Goal: Task Accomplishment & Management: Manage account settings

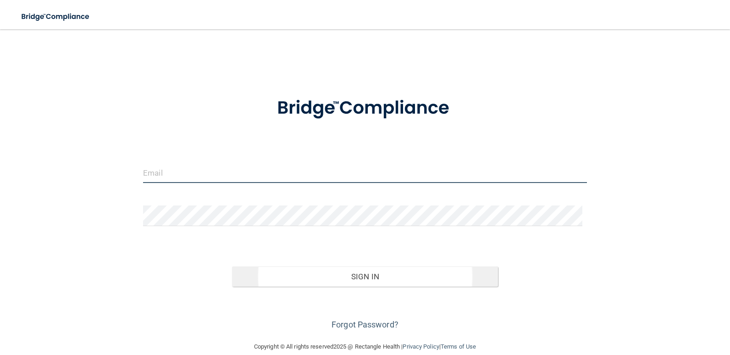
type input "[EMAIL_ADDRESS][DOMAIN_NAME]"
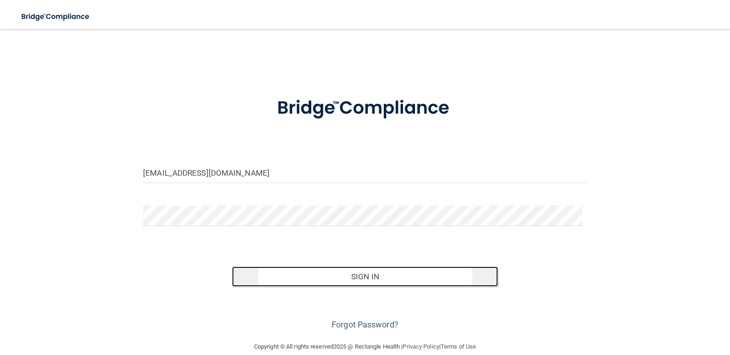
click at [372, 280] on button "Sign In" at bounding box center [365, 276] width 266 height 20
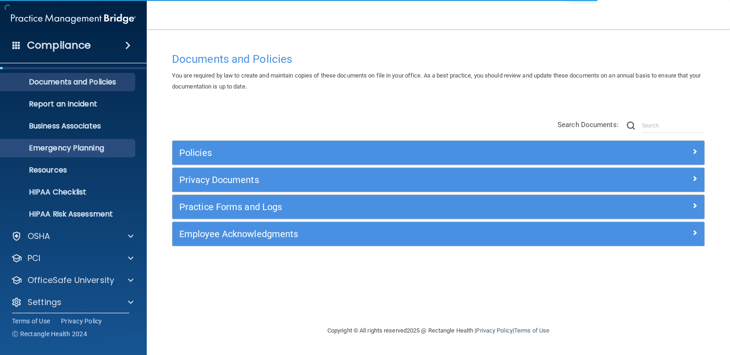
scroll to position [26, 0]
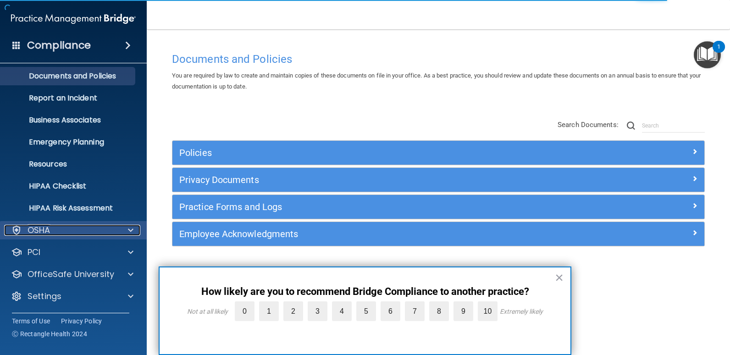
click at [73, 233] on div "OSHA" at bounding box center [61, 230] width 114 height 11
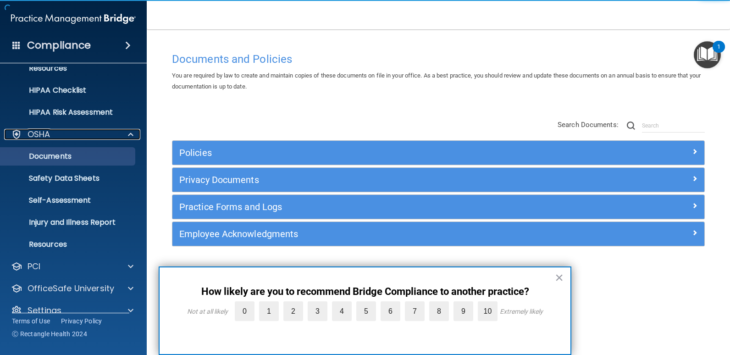
scroll to position [136, 0]
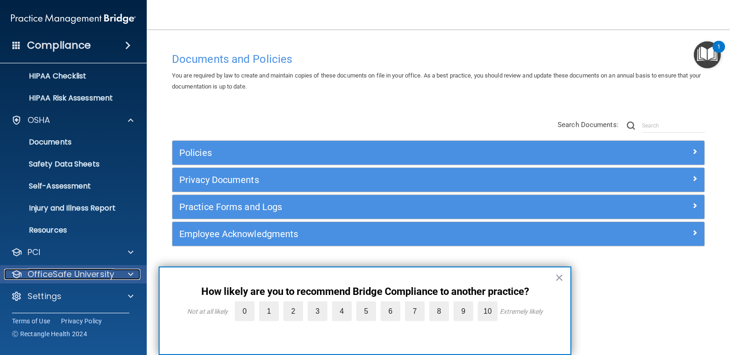
click at [91, 270] on p "OfficeSafe University" at bounding box center [71, 274] width 87 height 11
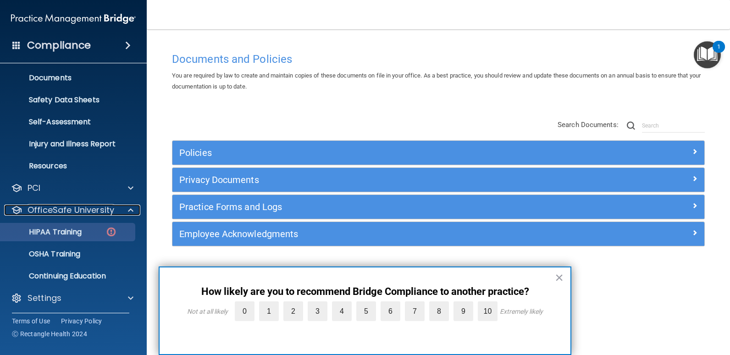
scroll to position [202, 0]
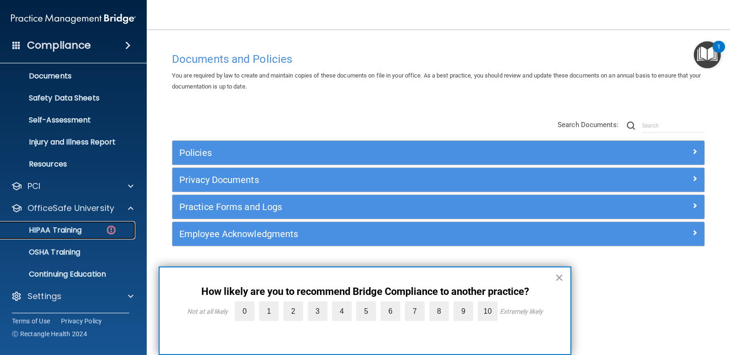
click at [66, 233] on p "HIPAA Training" at bounding box center [44, 230] width 76 height 9
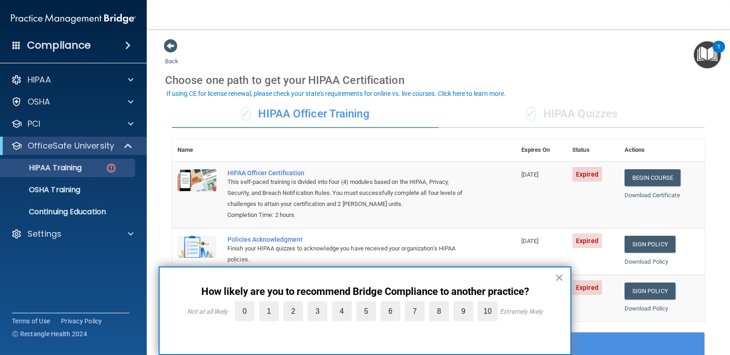
click at [556, 275] on button "×" at bounding box center [559, 277] width 9 height 15
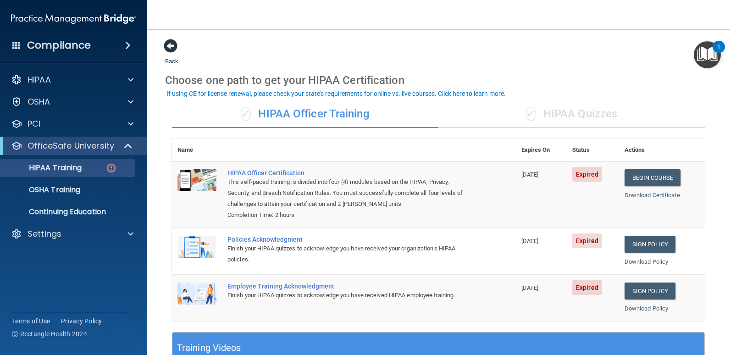
click at [169, 44] on span at bounding box center [171, 46] width 14 height 14
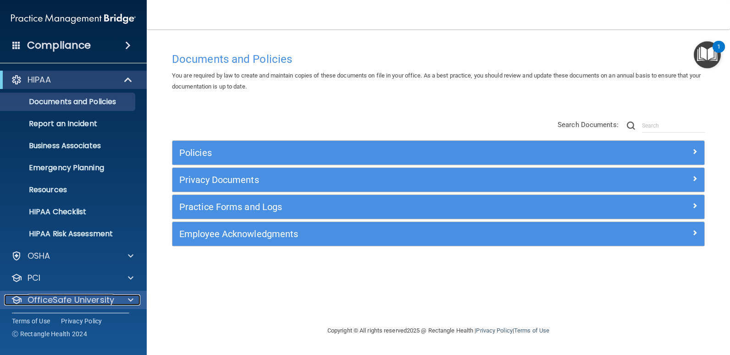
click at [83, 301] on p "OfficeSafe University" at bounding box center [71, 299] width 87 height 11
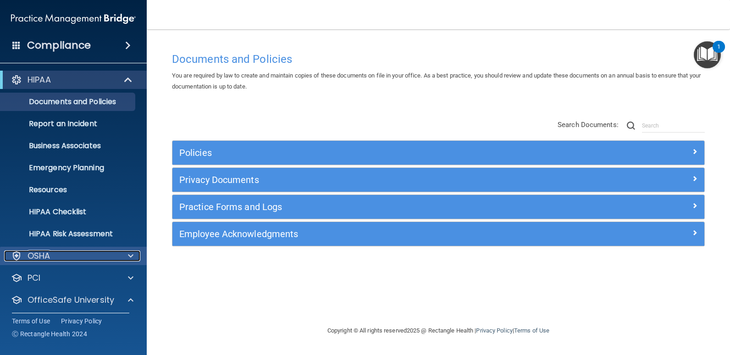
click at [128, 258] on span at bounding box center [131, 255] width 6 height 11
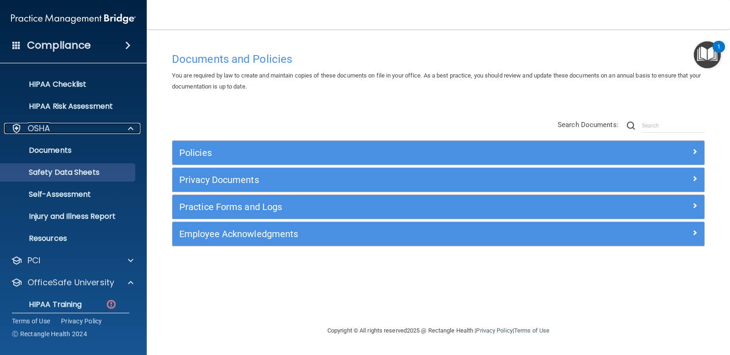
scroll to position [138, 0]
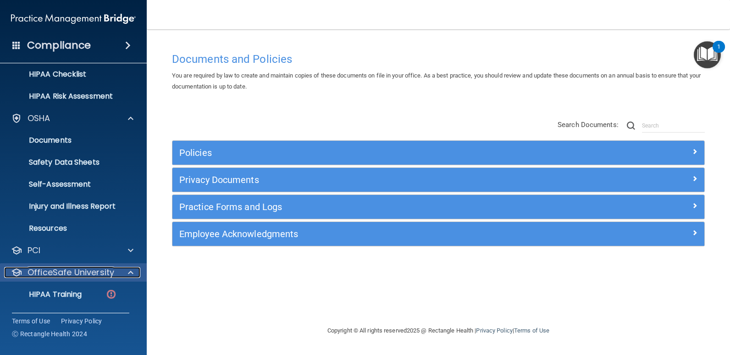
click at [129, 274] on span at bounding box center [131, 272] width 6 height 11
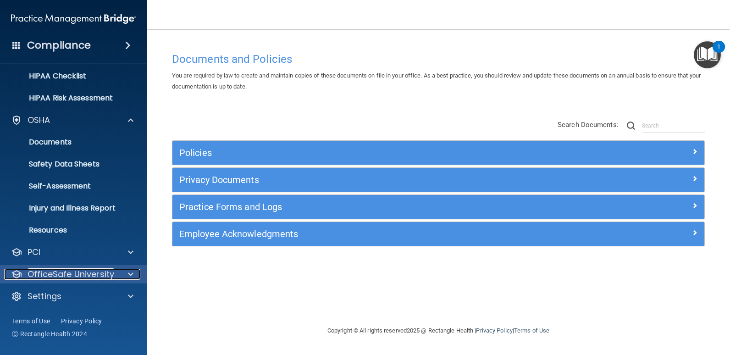
click at [131, 272] on span at bounding box center [131, 274] width 6 height 11
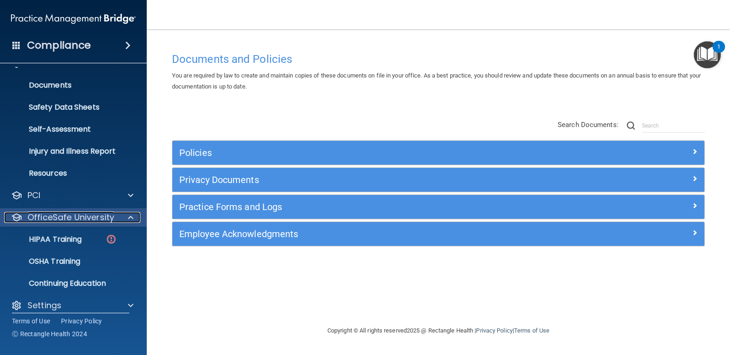
scroll to position [202, 0]
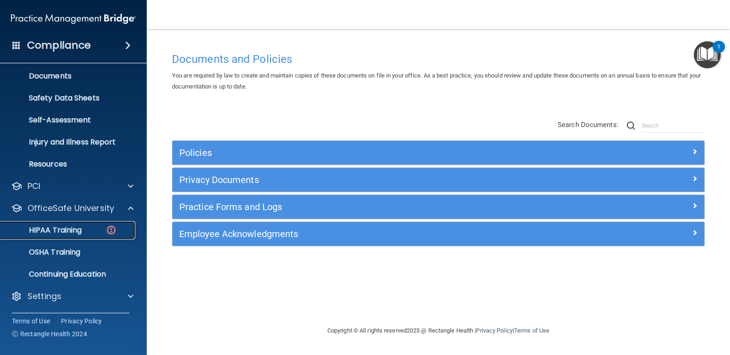
click at [74, 232] on p "HIPAA Training" at bounding box center [44, 230] width 76 height 9
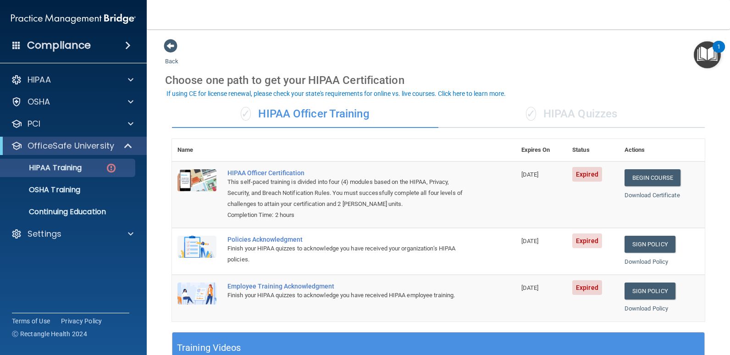
click at [568, 114] on div "✓ HIPAA Quizzes" at bounding box center [571, 114] width 266 height 28
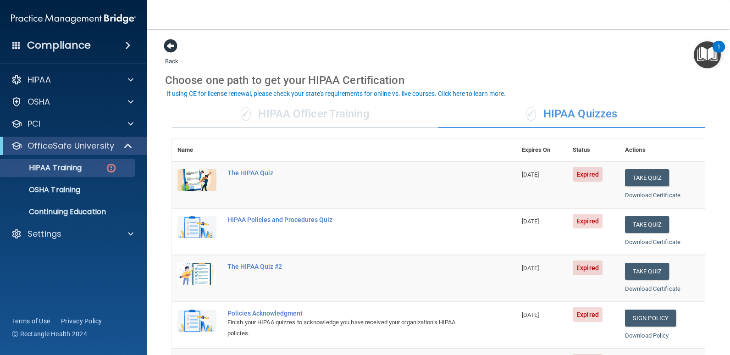
click at [175, 45] on span at bounding box center [171, 46] width 14 height 14
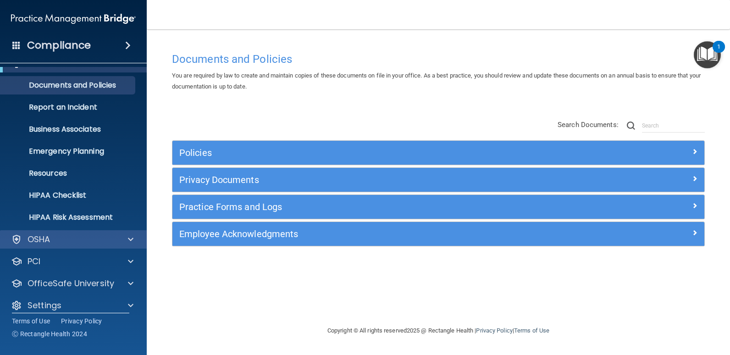
scroll to position [26, 0]
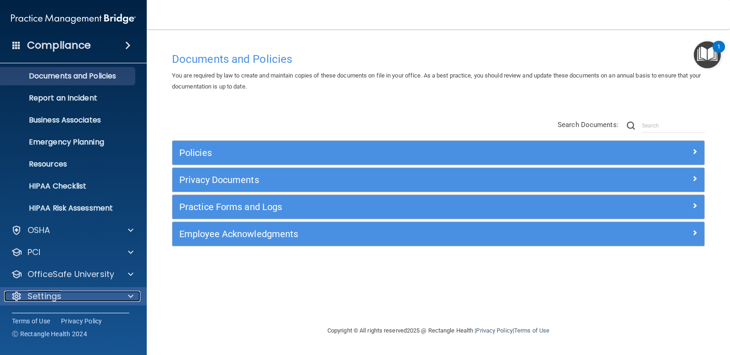
click at [48, 293] on p "Settings" at bounding box center [45, 296] width 34 height 11
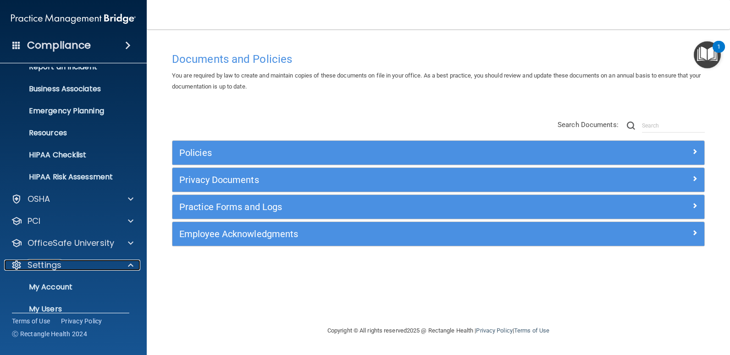
scroll to position [114, 0]
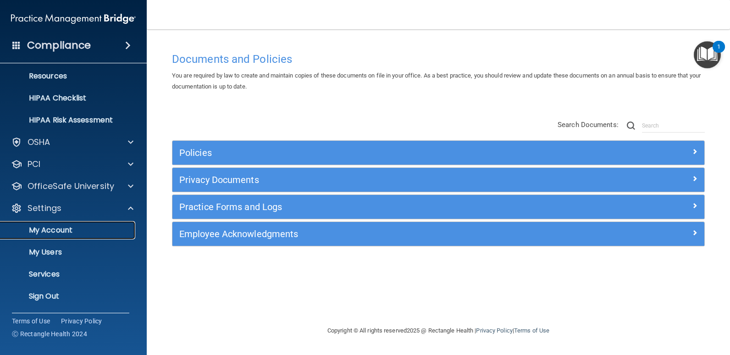
click at [63, 230] on p "My Account" at bounding box center [68, 230] width 125 height 9
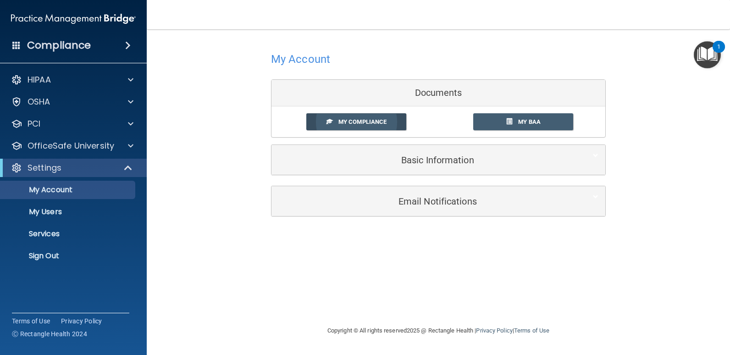
click at [358, 120] on span "My Compliance" at bounding box center [362, 121] width 48 height 7
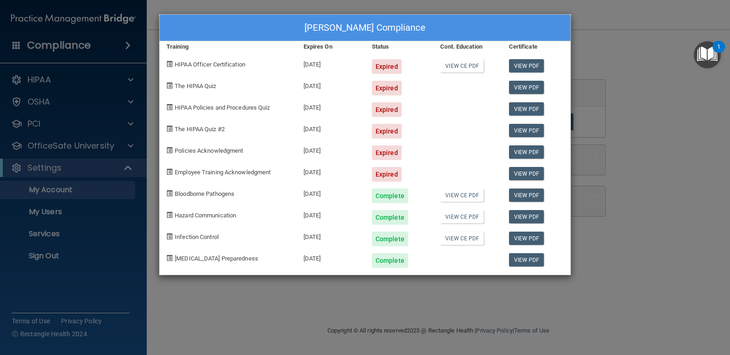
drag, startPoint x: 205, startPoint y: 303, endPoint x: 176, endPoint y: 303, distance: 28.9
click at [205, 303] on div "Trung Tran's Compliance Training Expires On Status Cont. Education Certificate …" at bounding box center [365, 177] width 730 height 355
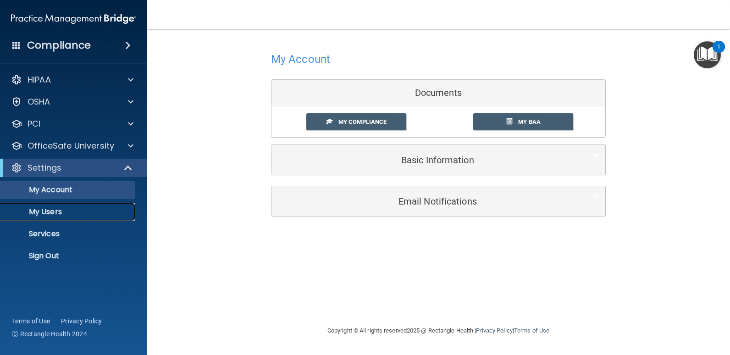
click at [49, 212] on p "My Users" at bounding box center [68, 211] width 125 height 9
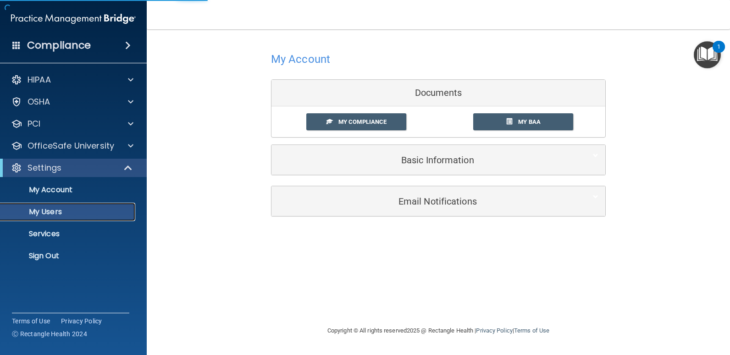
select select "20"
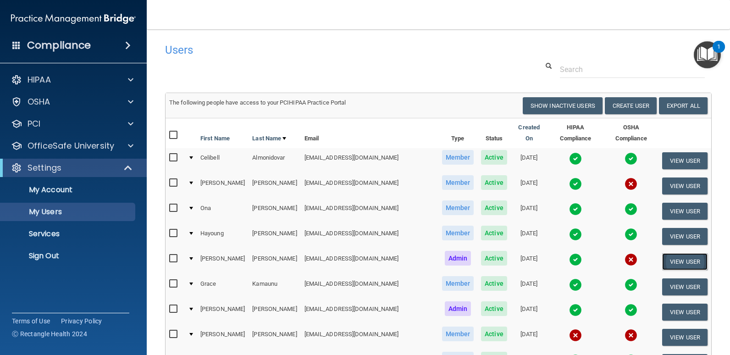
click at [681, 253] on button "View User" at bounding box center [684, 261] width 45 height 17
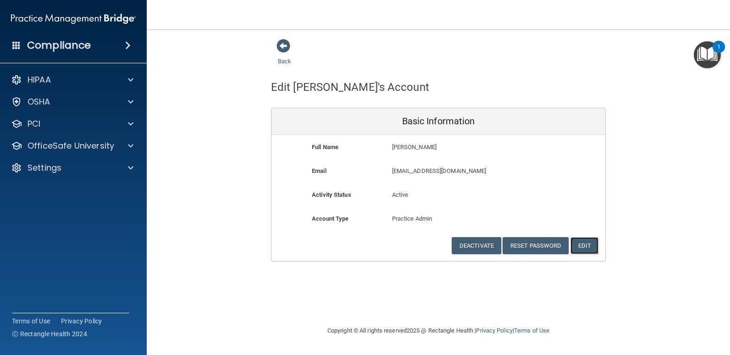
click at [581, 244] on button "Edit" at bounding box center [584, 245] width 28 height 17
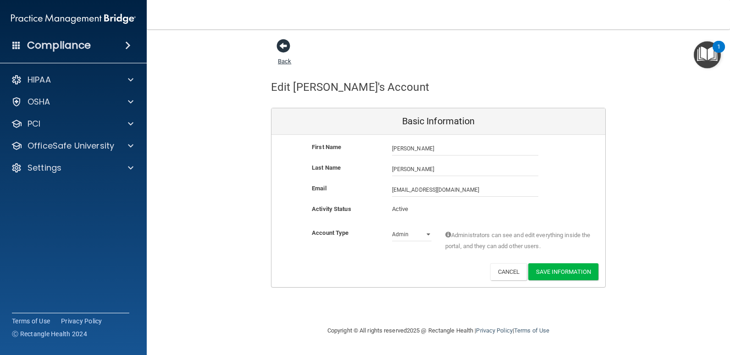
click at [283, 51] on span at bounding box center [283, 46] width 14 height 14
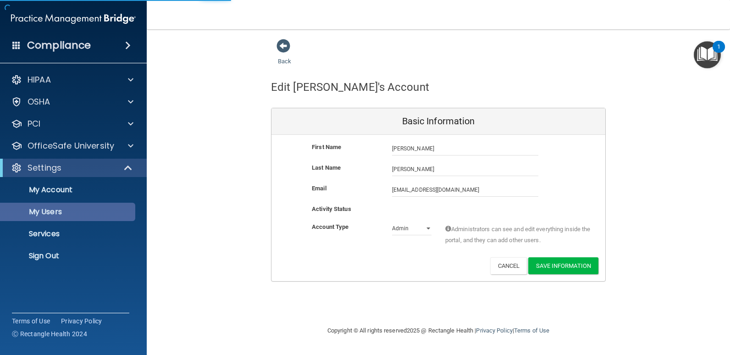
select select "20"
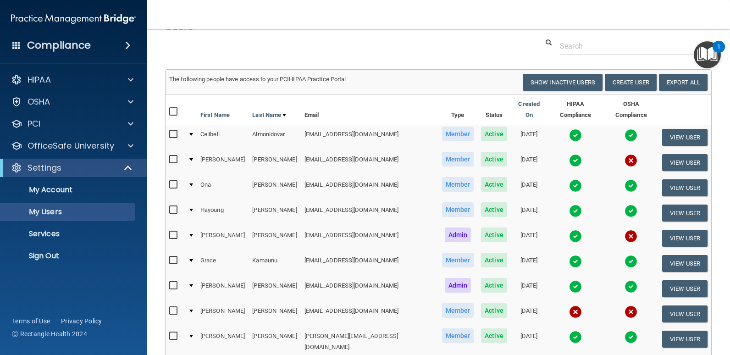
scroll to position [46, 0]
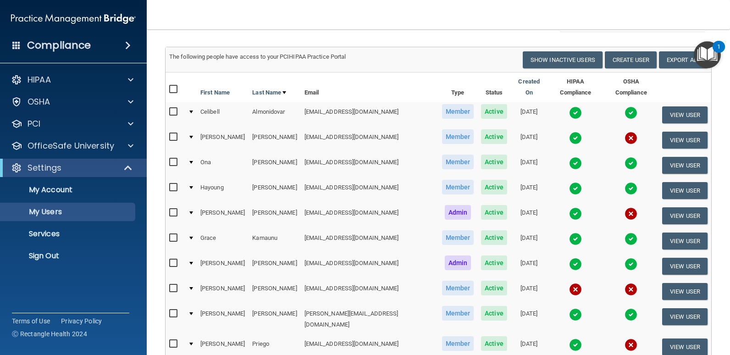
click at [173, 209] on input "checkbox" at bounding box center [174, 212] width 11 height 7
checkbox input "true"
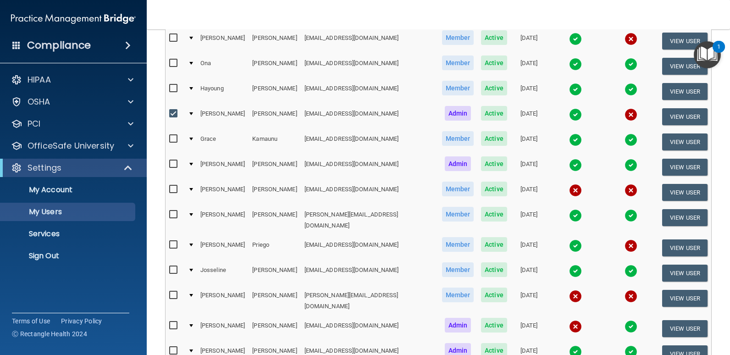
scroll to position [95, 0]
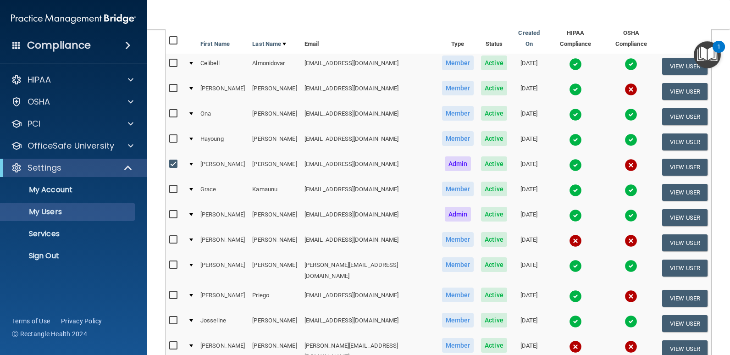
click at [569, 159] on img at bounding box center [575, 165] width 13 height 13
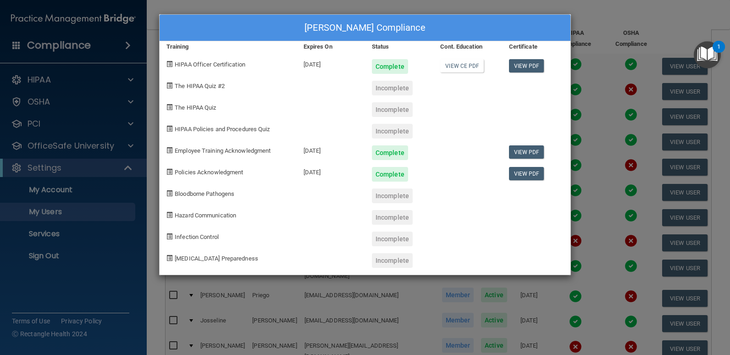
click at [90, 306] on div "Monika Hernandez's Compliance Training Expires On Status Cont. Education Certif…" at bounding box center [365, 177] width 730 height 355
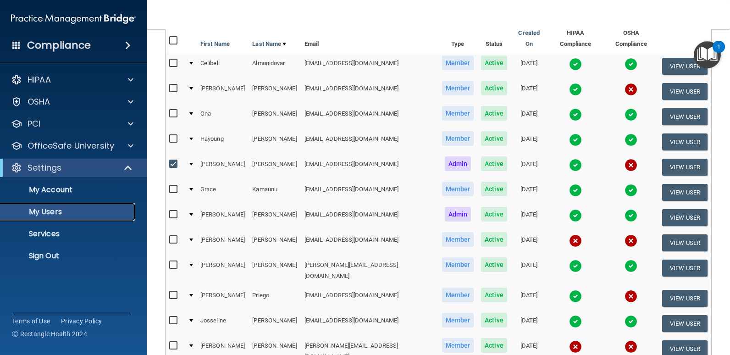
click at [47, 214] on p "My Users" at bounding box center [68, 211] width 125 height 9
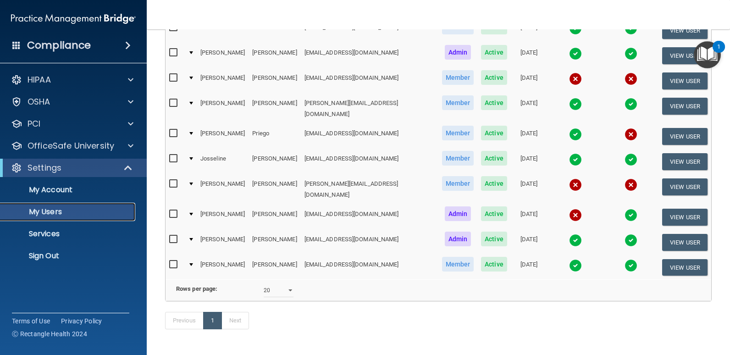
scroll to position [279, 0]
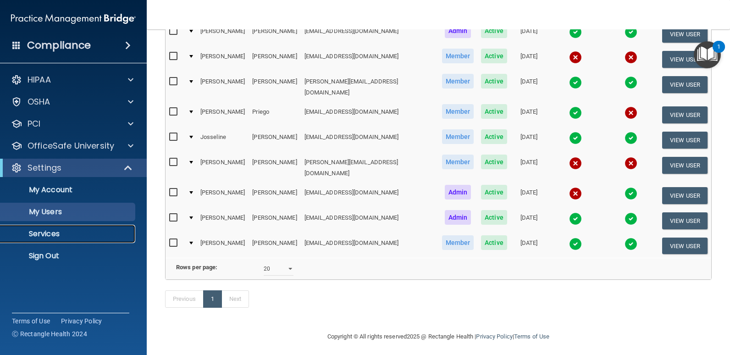
click at [44, 235] on p "Services" at bounding box center [68, 233] width 125 height 9
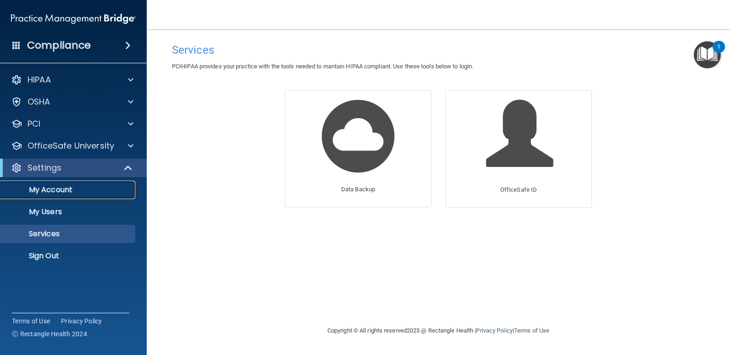
click at [58, 189] on p "My Account" at bounding box center [68, 189] width 125 height 9
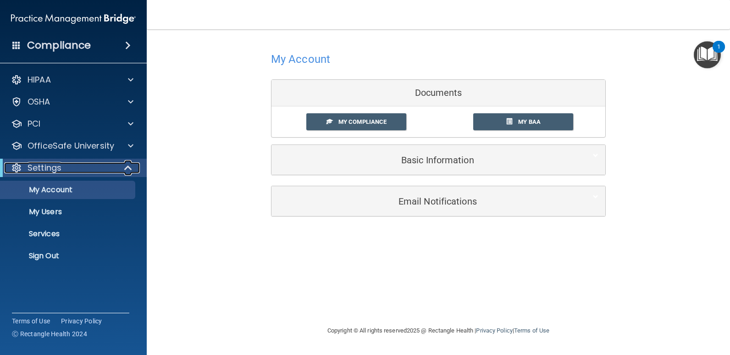
click at [44, 170] on p "Settings" at bounding box center [45, 167] width 34 height 11
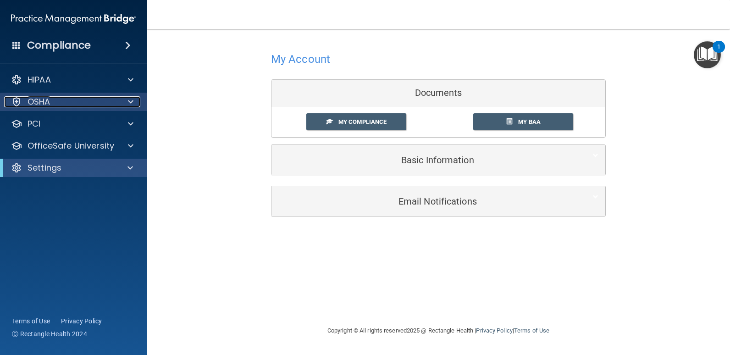
click at [51, 102] on div "OSHA" at bounding box center [61, 101] width 114 height 11
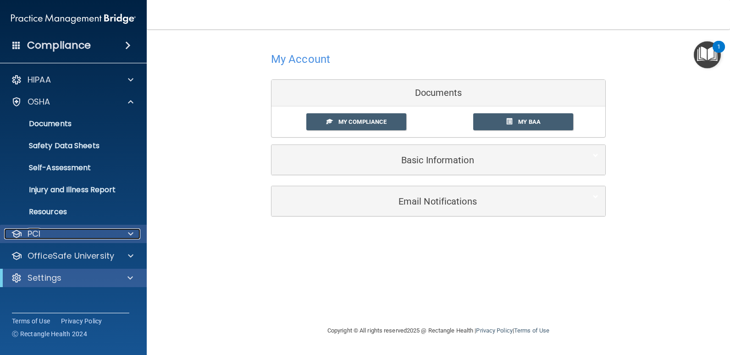
click at [54, 232] on div "PCI" at bounding box center [61, 233] width 114 height 11
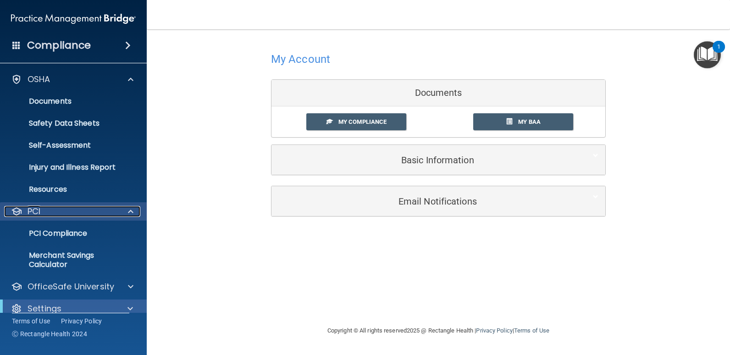
scroll to position [35, 0]
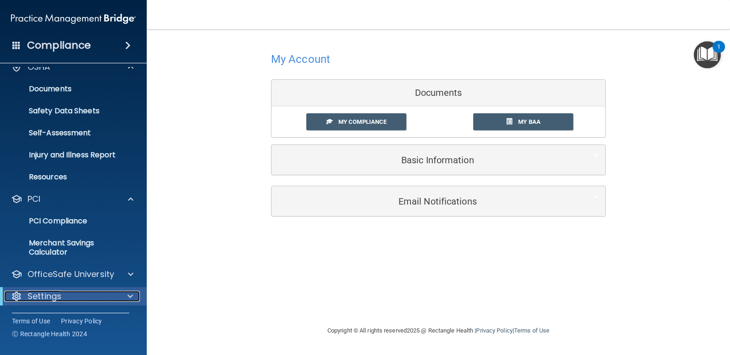
click at [89, 296] on div "Settings" at bounding box center [60, 296] width 113 height 11
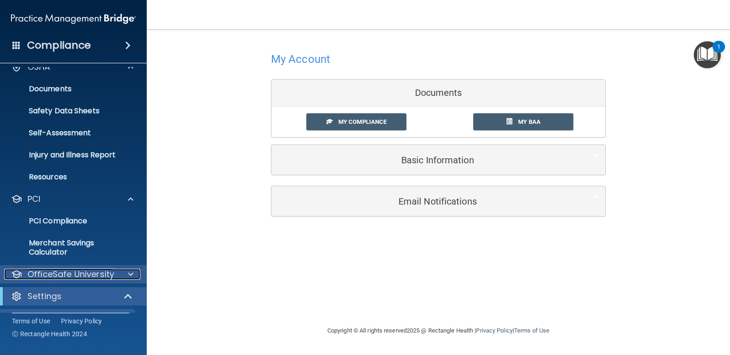
click at [130, 277] on span at bounding box center [131, 274] width 6 height 11
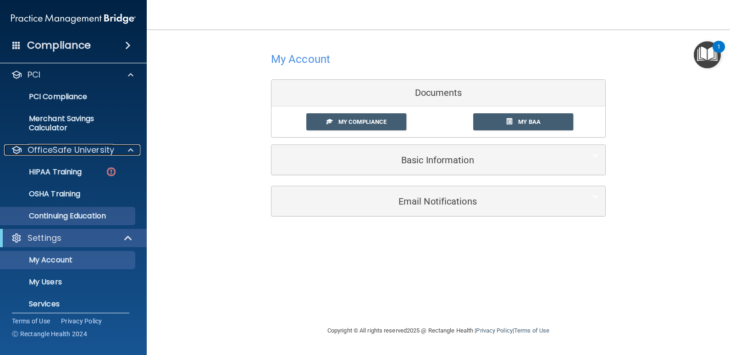
scroll to position [189, 0]
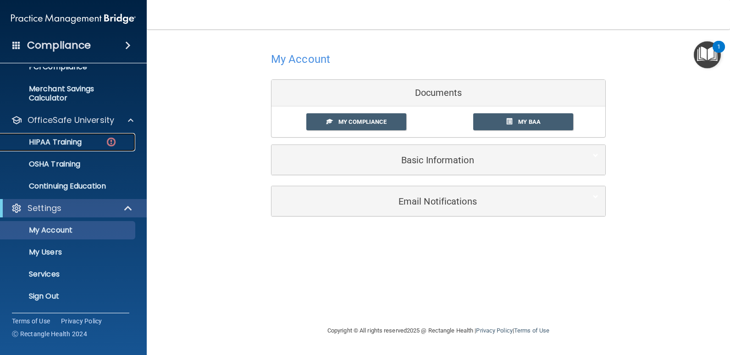
click at [55, 141] on p "HIPAA Training" at bounding box center [44, 142] width 76 height 9
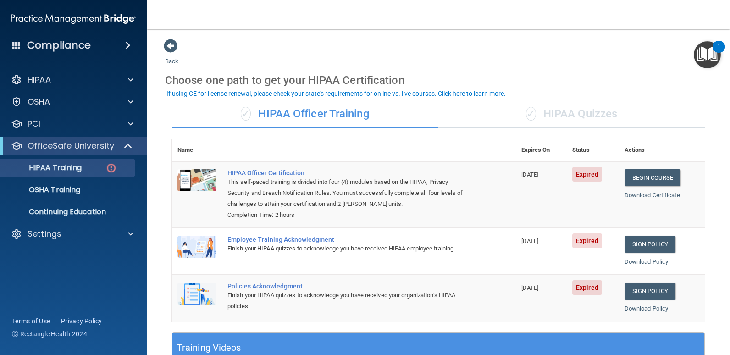
click at [323, 112] on div "✓ HIPAA Officer Training" at bounding box center [305, 114] width 266 height 28
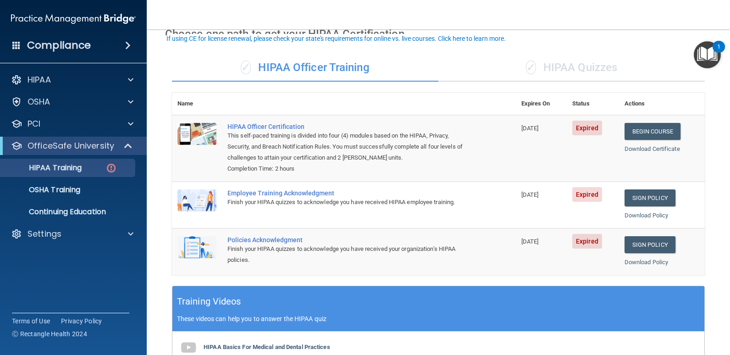
scroll to position [46, 0]
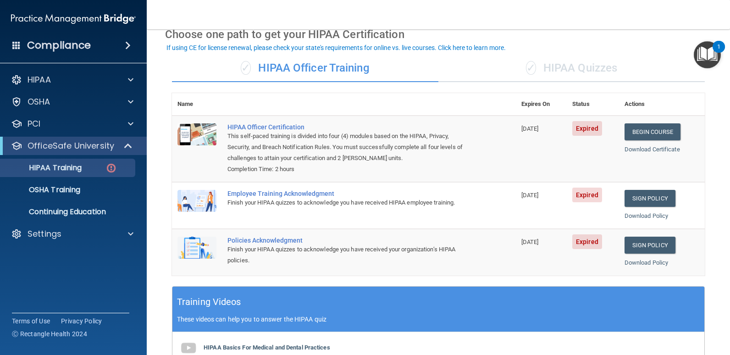
click at [542, 68] on div "✓ HIPAA Quizzes" at bounding box center [571, 69] width 266 height 28
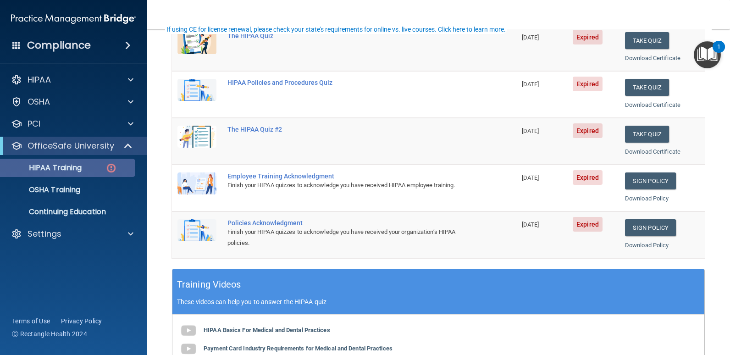
scroll to position [138, 0]
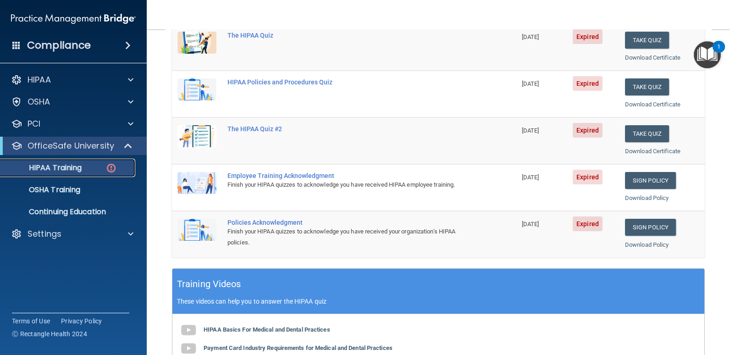
click at [47, 171] on p "HIPAA Training" at bounding box center [44, 167] width 76 height 9
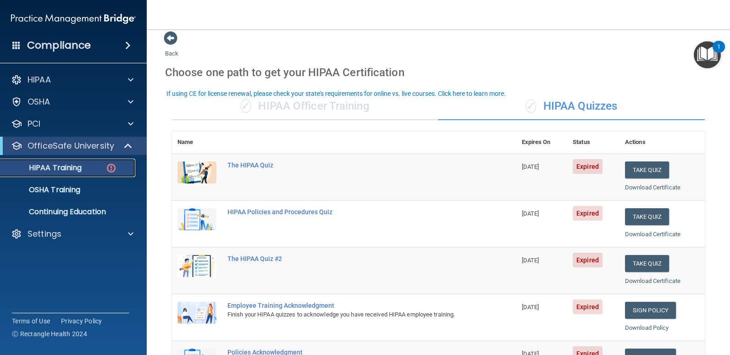
scroll to position [0, 0]
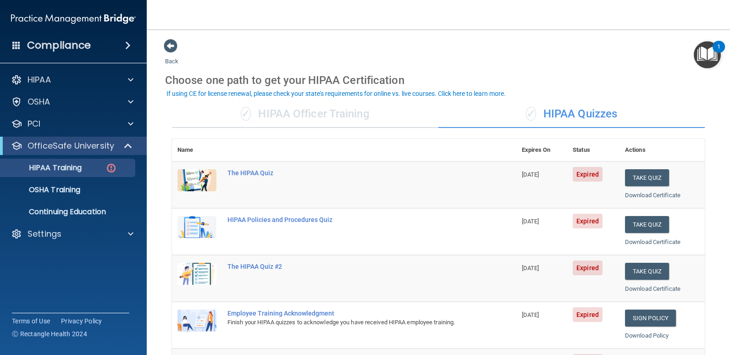
click at [86, 42] on h4 "Compliance" at bounding box center [59, 45] width 64 height 13
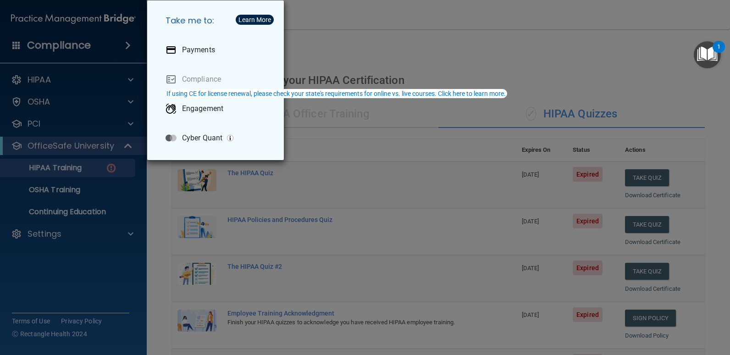
click at [22, 100] on div "Take me to: Payments Compliance Engagement Cyber Quant" at bounding box center [365, 177] width 730 height 355
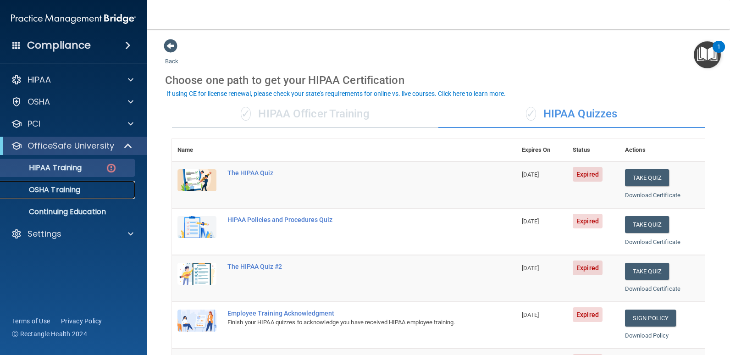
click at [50, 191] on p "OSHA Training" at bounding box center [43, 189] width 74 height 9
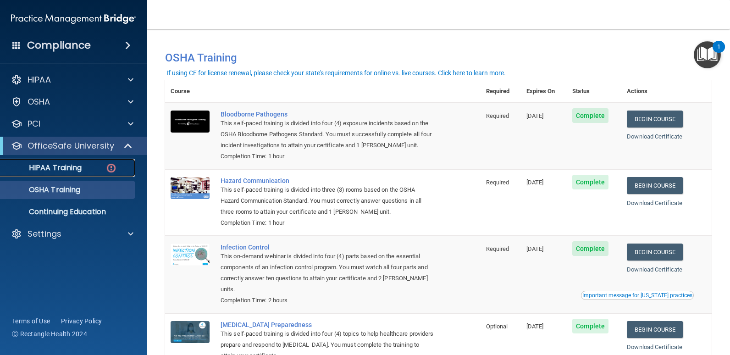
click at [44, 166] on p "HIPAA Training" at bounding box center [44, 167] width 76 height 9
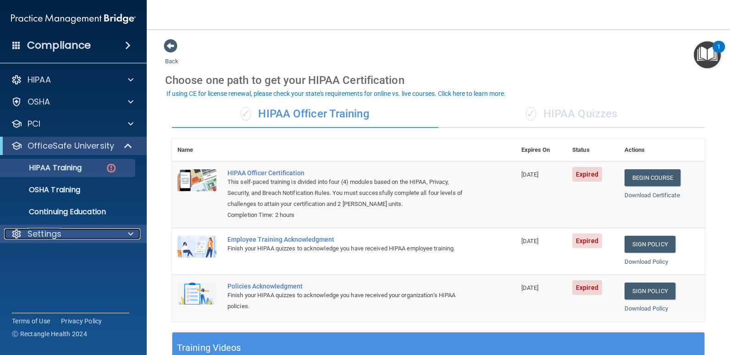
click at [55, 234] on p "Settings" at bounding box center [45, 233] width 34 height 11
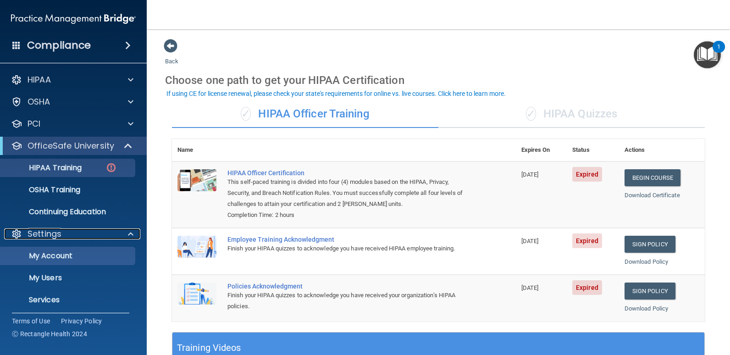
scroll to position [26, 0]
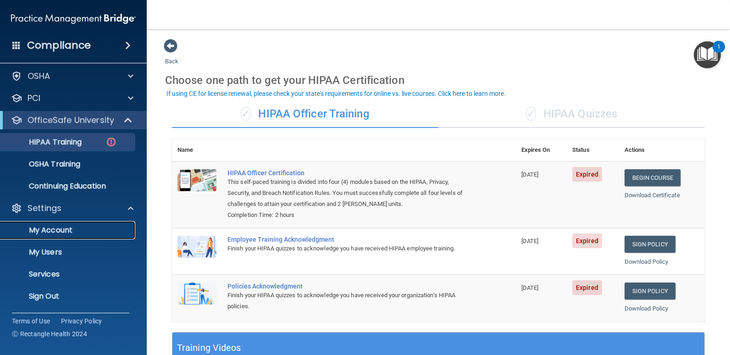
click at [61, 231] on p "My Account" at bounding box center [68, 230] width 125 height 9
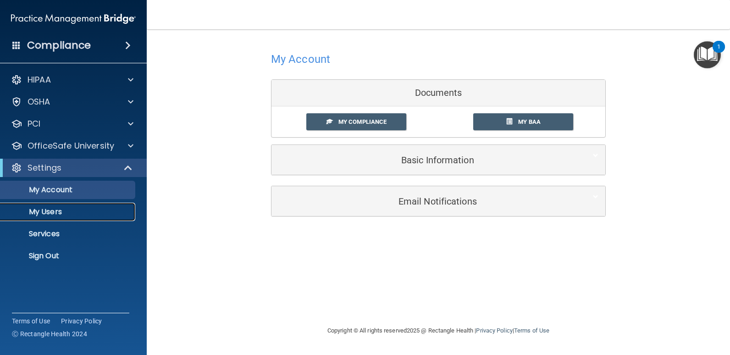
click at [32, 214] on p "My Users" at bounding box center [68, 211] width 125 height 9
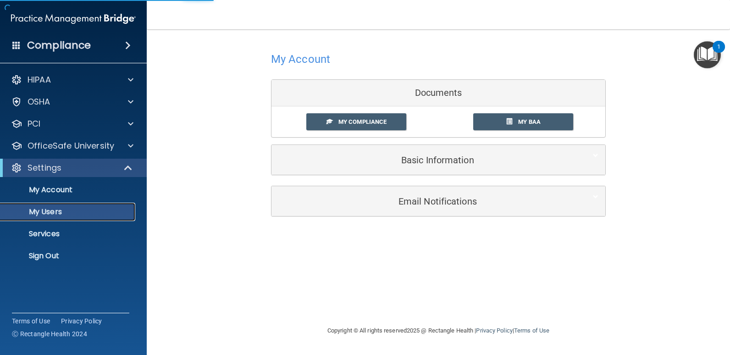
select select "20"
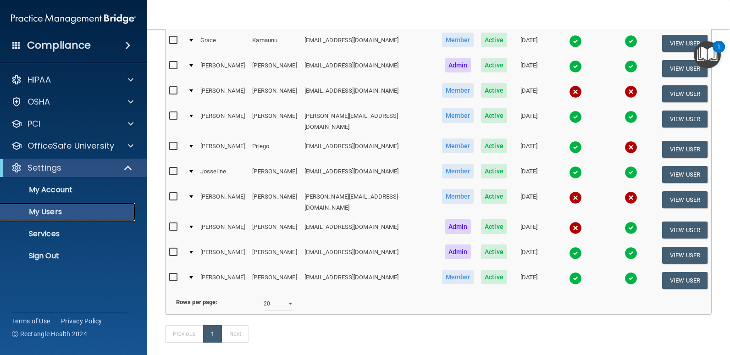
scroll to position [138, 0]
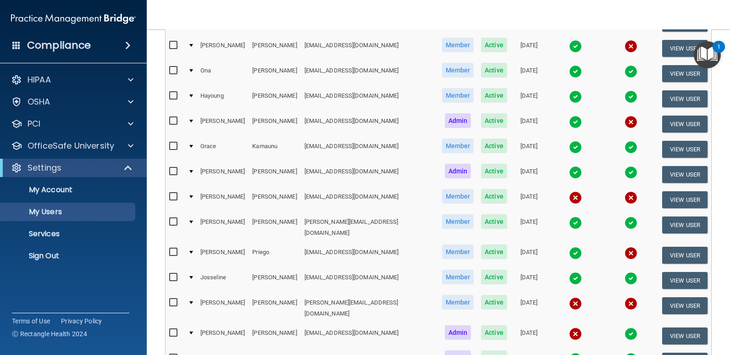
click at [624, 116] on img at bounding box center [630, 122] width 13 height 13
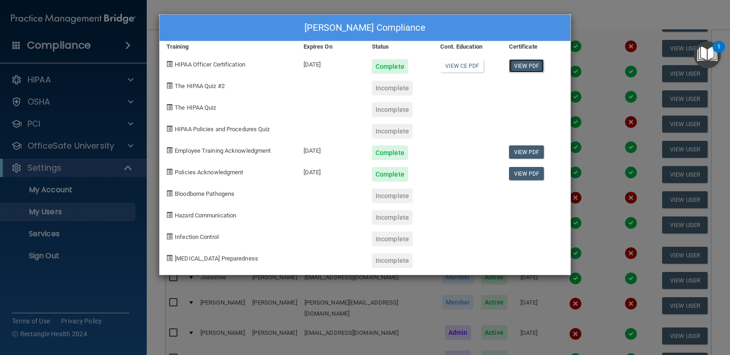
click at [519, 66] on link "View PDF" at bounding box center [526, 65] width 35 height 13
click at [468, 190] on div at bounding box center [467, 193] width 68 height 22
click at [397, 87] on div "Incomplete" at bounding box center [392, 88] width 41 height 15
click at [193, 90] on div "The HIPAA Quiz #2" at bounding box center [228, 85] width 137 height 22
click at [197, 83] on span "The HIPAA Quiz #2" at bounding box center [200, 86] width 50 height 7
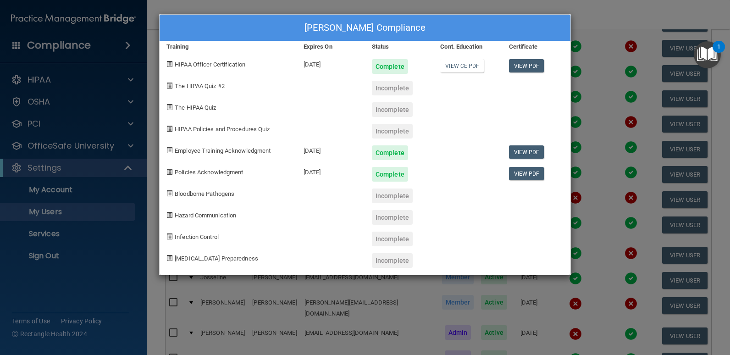
click at [411, 84] on div "Incomplete" at bounding box center [392, 88] width 41 height 15
click at [400, 86] on div "Incomplete" at bounding box center [392, 88] width 41 height 15
click at [431, 145] on div "Complete" at bounding box center [399, 149] width 68 height 22
click at [606, 11] on div "Monika Hernandez's Compliance Training Expires On Status Cont. Education Certif…" at bounding box center [365, 177] width 730 height 355
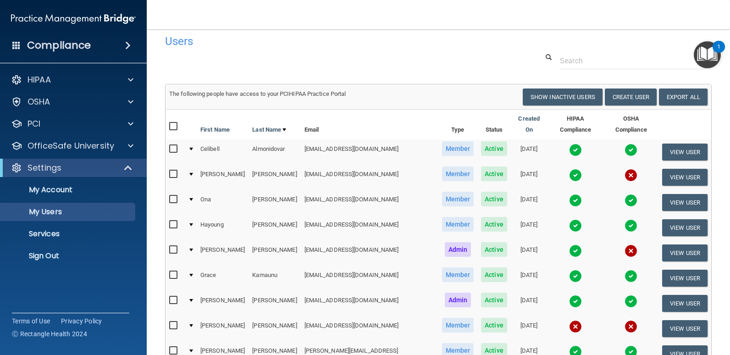
scroll to position [0, 0]
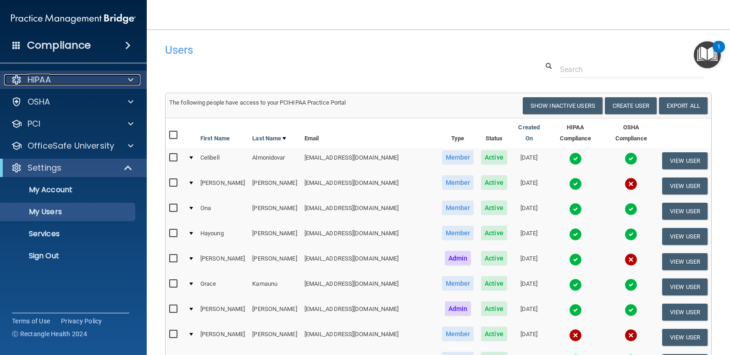
click at [21, 81] on div at bounding box center [16, 79] width 11 height 11
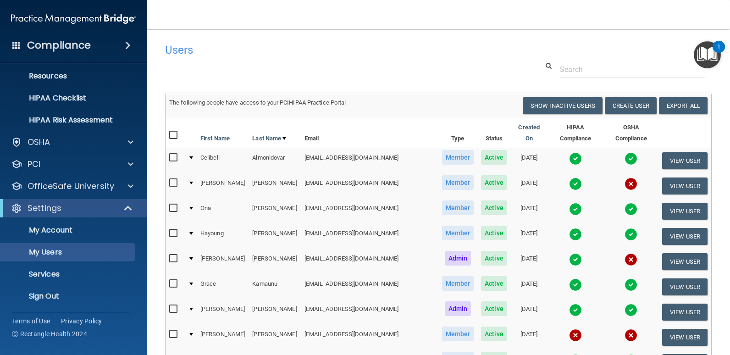
click at [569, 253] on img at bounding box center [575, 259] width 13 height 13
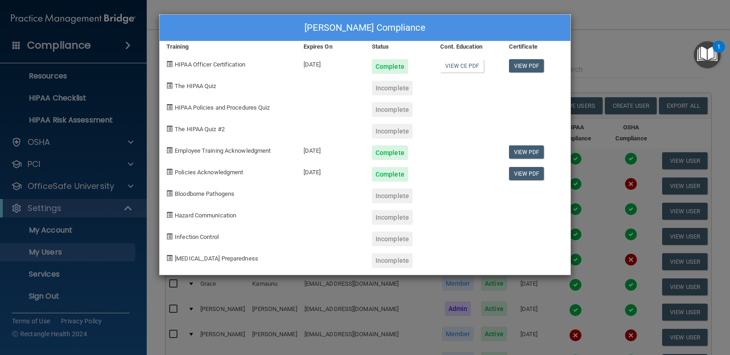
click at [59, 116] on div "Monika Hernandez's Compliance Training Expires On Status Cont. Education Certif…" at bounding box center [365, 177] width 730 height 355
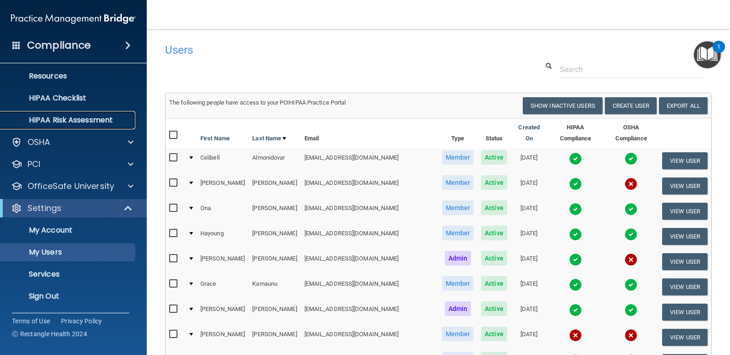
click at [59, 120] on p "HIPAA Risk Assessment" at bounding box center [68, 120] width 125 height 9
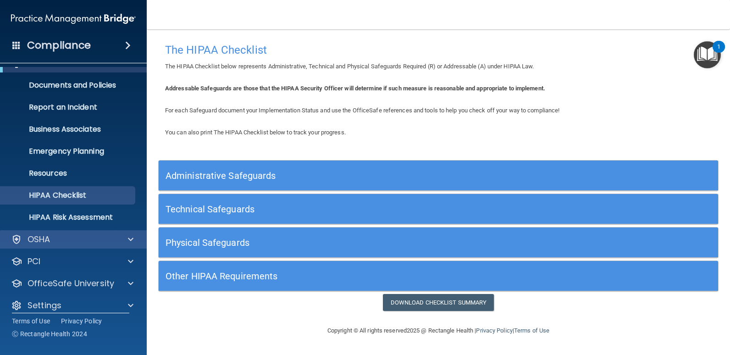
scroll to position [26, 0]
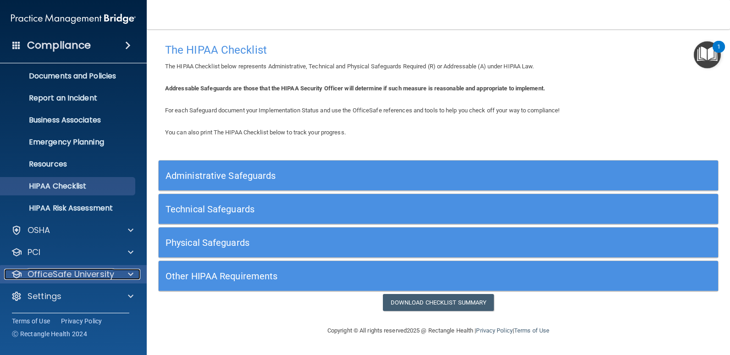
click at [74, 275] on p "OfficeSafe University" at bounding box center [71, 274] width 87 height 11
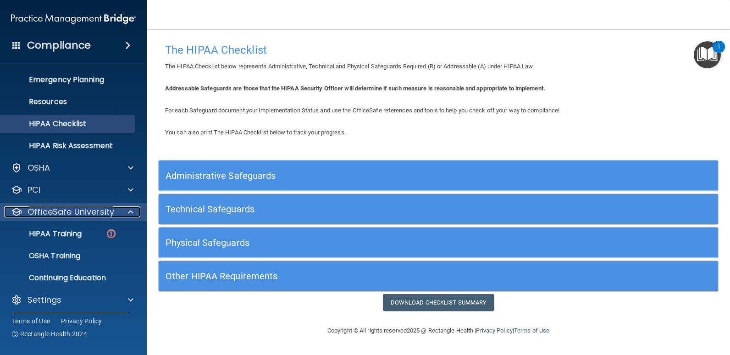
scroll to position [92, 0]
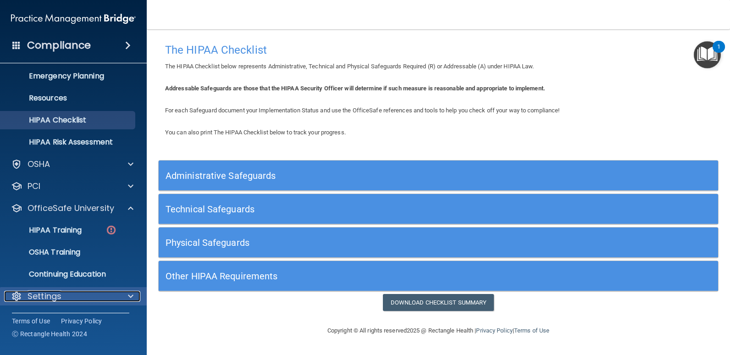
click at [72, 293] on div "Settings" at bounding box center [61, 296] width 114 height 11
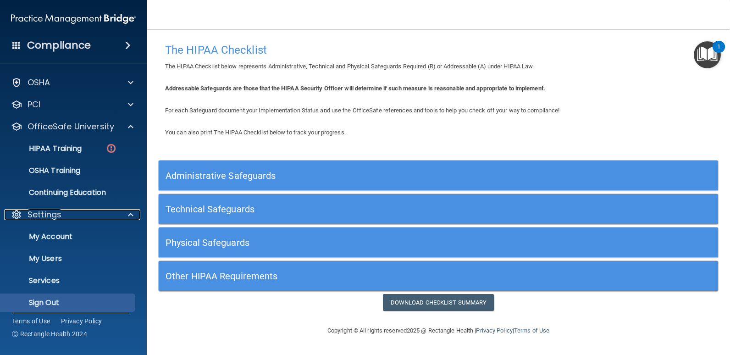
scroll to position [180, 0]
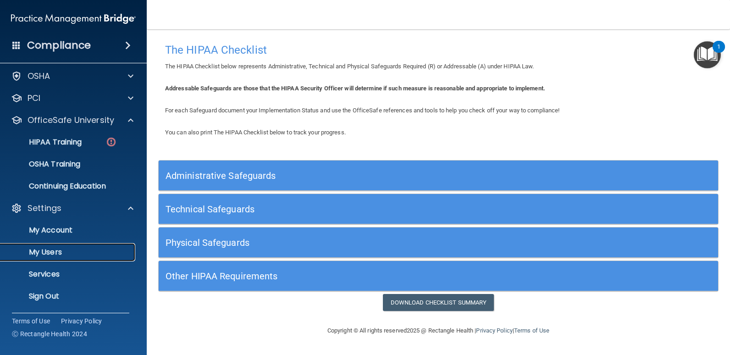
click at [64, 248] on p "My Users" at bounding box center [68, 252] width 125 height 9
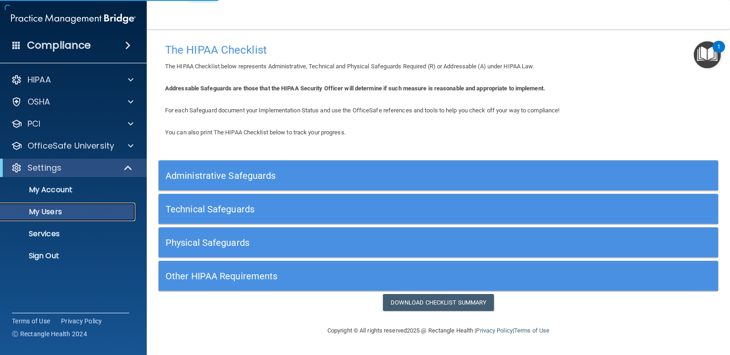
select select "20"
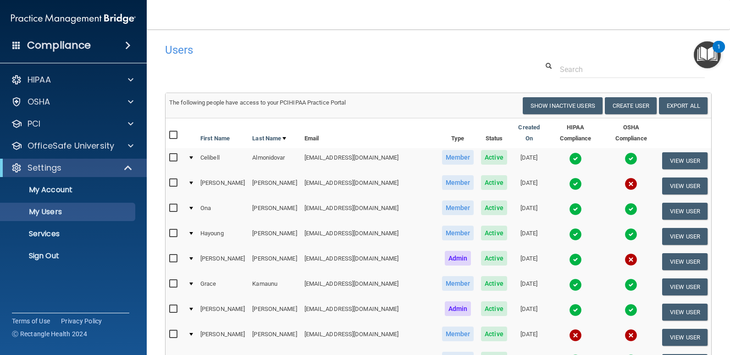
click at [171, 255] on input "checkbox" at bounding box center [174, 258] width 11 height 7
checkbox input "true"
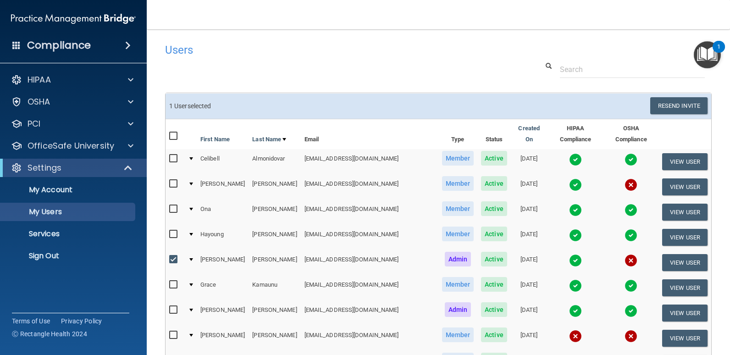
click at [193, 258] on div at bounding box center [191, 259] width 4 height 3
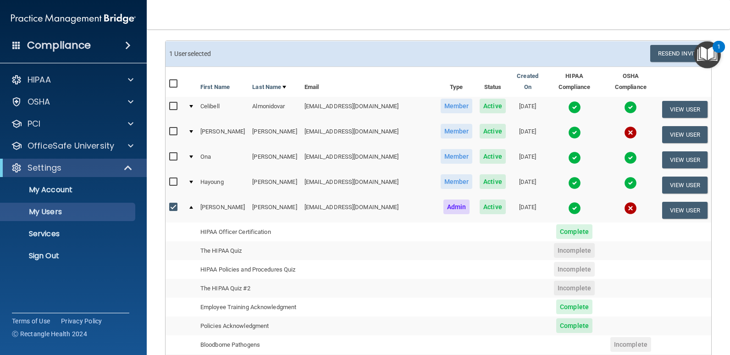
scroll to position [92, 0]
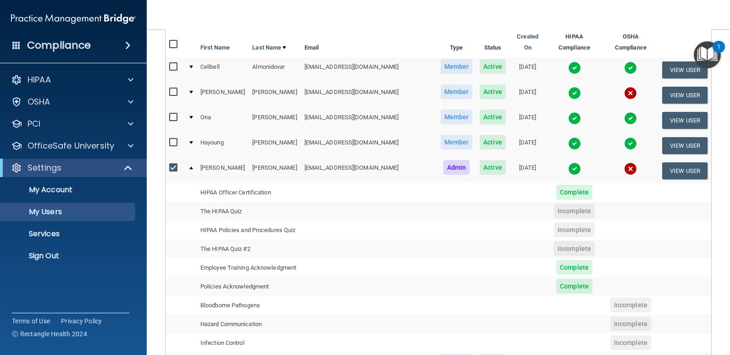
click at [554, 204] on span "Incomplete" at bounding box center [574, 211] width 41 height 15
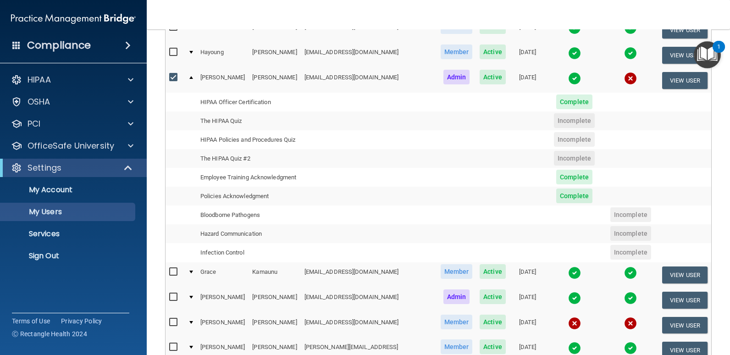
scroll to position [127, 0]
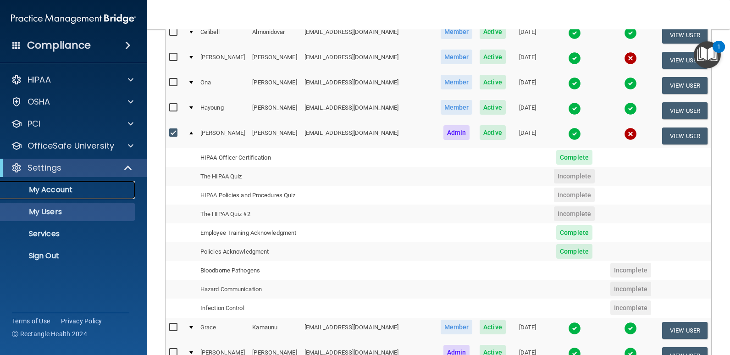
click at [56, 189] on p "My Account" at bounding box center [68, 189] width 125 height 9
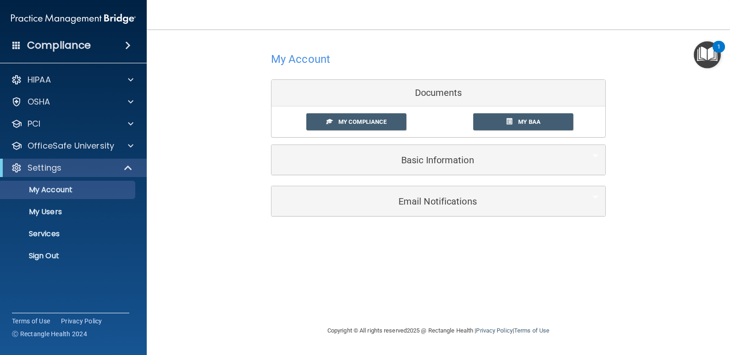
click at [250, 263] on div "My Account Documents My Compliance My Compliance My BAA Basic Information Full …" at bounding box center [438, 177] width 546 height 277
click at [57, 163] on p "Settings" at bounding box center [45, 167] width 34 height 11
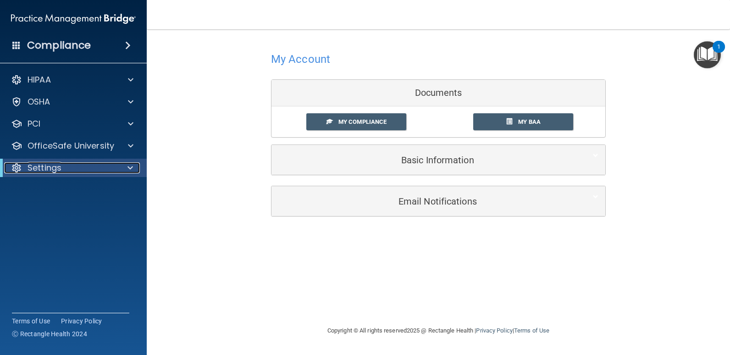
click at [18, 169] on div at bounding box center [16, 167] width 11 height 11
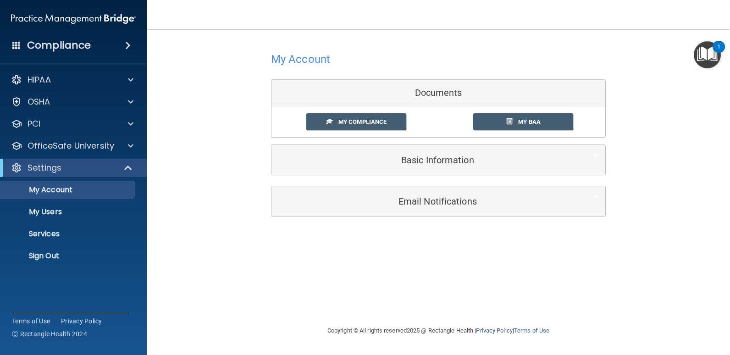
drag, startPoint x: 238, startPoint y: 259, endPoint x: 251, endPoint y: 252, distance: 14.8
click at [241, 257] on div "My Account Documents My Compliance My Compliance My BAA Basic Information Full …" at bounding box center [438, 177] width 546 height 277
click at [237, 211] on div "My Account Documents My Compliance My Compliance My BAA Basic Information Full …" at bounding box center [438, 133] width 546 height 188
click at [62, 191] on p "My Account" at bounding box center [68, 189] width 125 height 9
click at [53, 212] on p "My Users" at bounding box center [68, 211] width 125 height 9
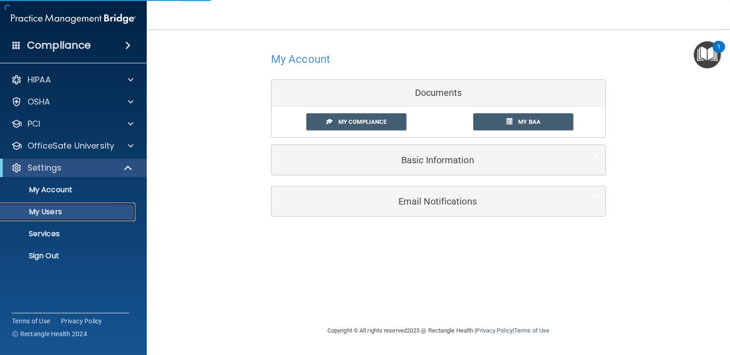
select select "20"
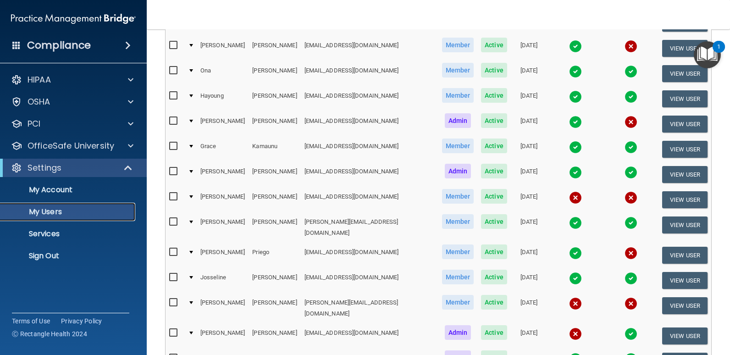
scroll to position [92, 0]
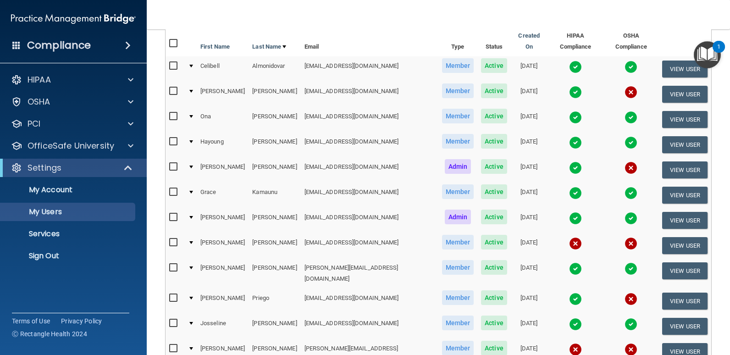
click at [569, 187] on img at bounding box center [575, 193] width 13 height 13
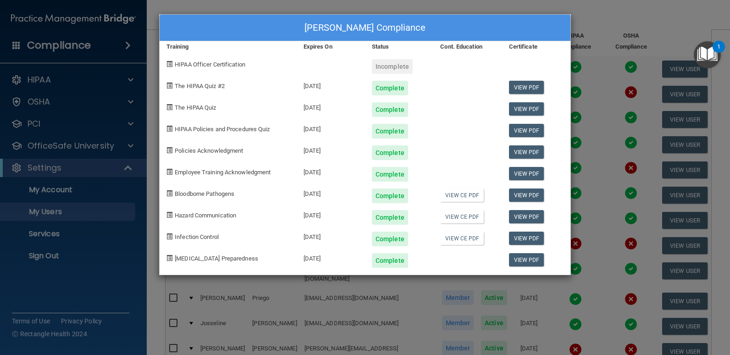
click at [589, 101] on div "Grace Kamaunu's Compliance Training Expires On Status Cont. Education Certifica…" at bounding box center [365, 177] width 730 height 355
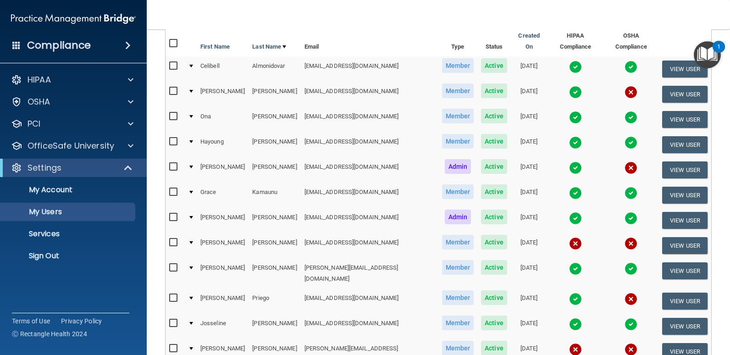
click at [569, 161] on img at bounding box center [575, 167] width 13 height 13
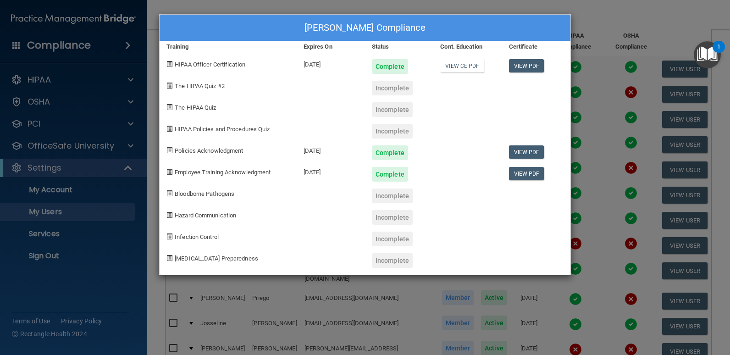
click at [37, 101] on div "Monika Hernandez's Compliance Training Expires On Status Cont. Education Certif…" at bounding box center [365, 177] width 730 height 355
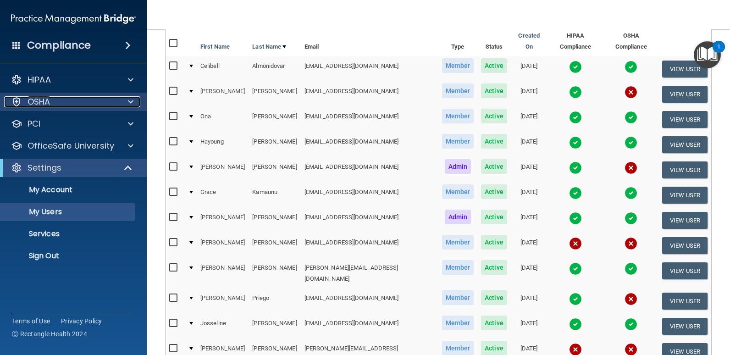
click at [132, 100] on span at bounding box center [131, 101] width 6 height 11
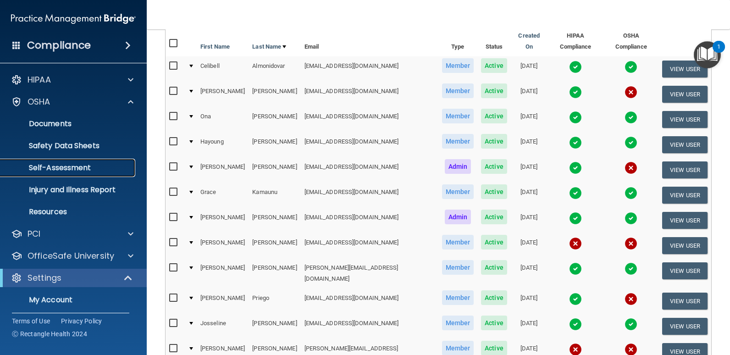
click at [72, 165] on p "Self-Assessment" at bounding box center [68, 167] width 125 height 9
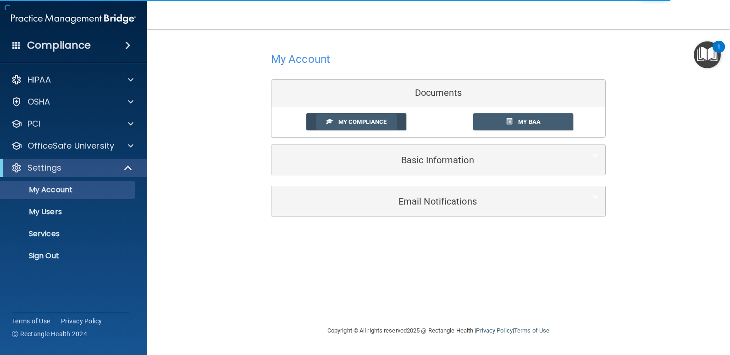
click at [377, 122] on span "My Compliance" at bounding box center [362, 121] width 48 height 7
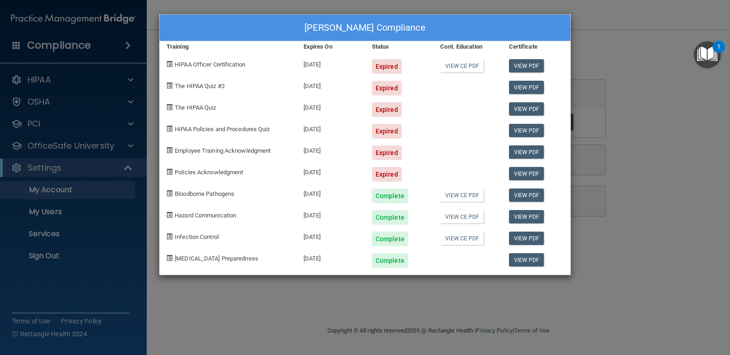
click at [644, 54] on div "Trung Tran's Compliance Training Expires On Status Cont. Education Certificate …" at bounding box center [365, 177] width 730 height 355
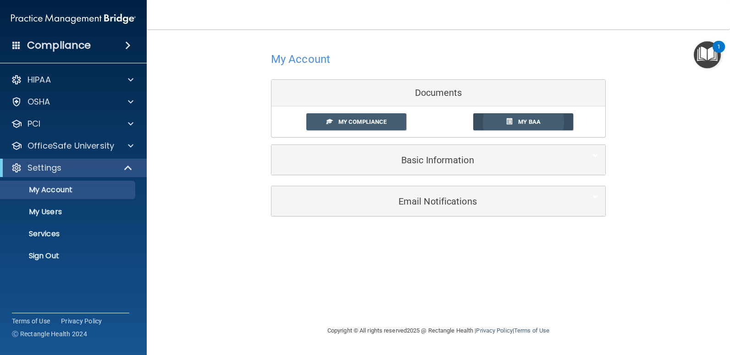
click at [530, 123] on span "My BAA" at bounding box center [529, 121] width 22 height 7
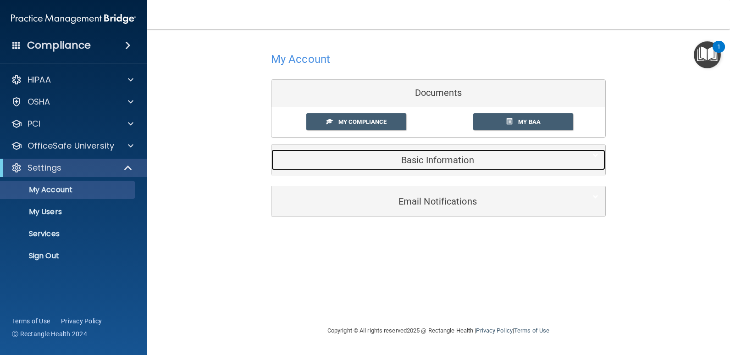
click at [411, 155] on h5 "Basic Information" at bounding box center [424, 160] width 292 height 10
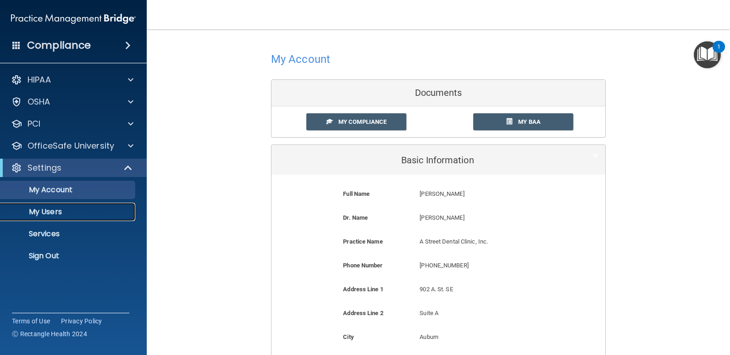
click at [41, 215] on p "My Users" at bounding box center [68, 211] width 125 height 9
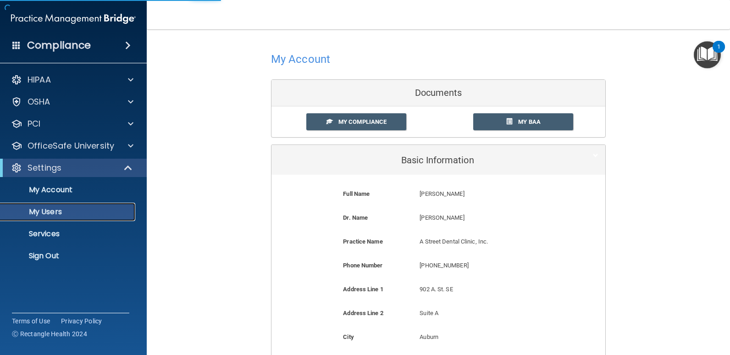
select select "20"
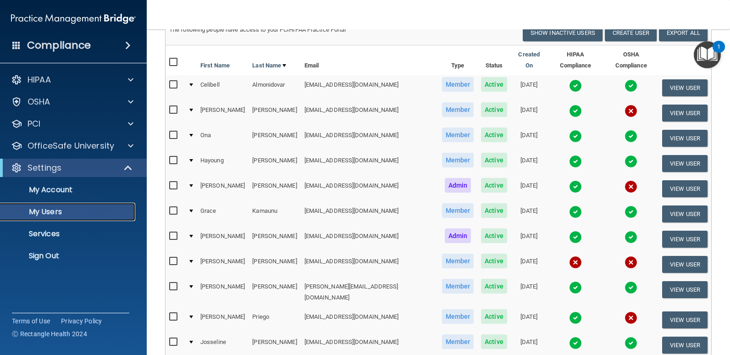
scroll to position [46, 0]
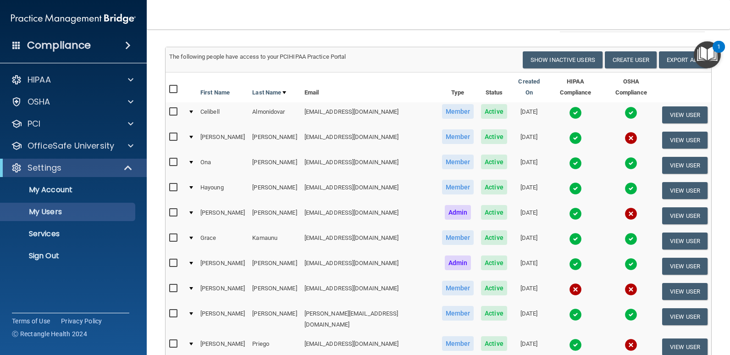
click at [72, 17] on img at bounding box center [73, 19] width 125 height 18
click at [45, 210] on p "My Users" at bounding box center [68, 211] width 125 height 9
click at [173, 209] on input "checkbox" at bounding box center [174, 212] width 11 height 7
checkbox input "true"
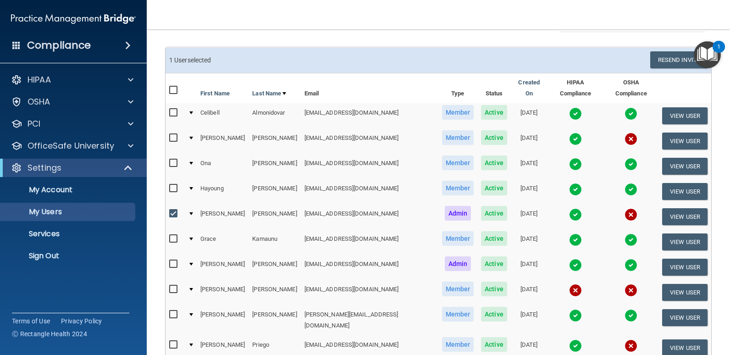
scroll to position [0, 0]
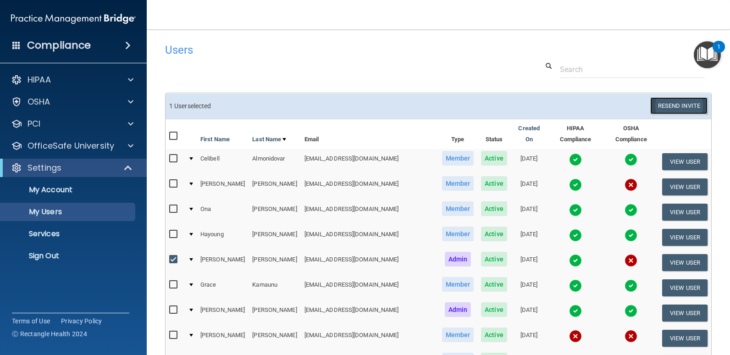
click at [683, 106] on button "Resend Invite" at bounding box center [678, 105] width 57 height 17
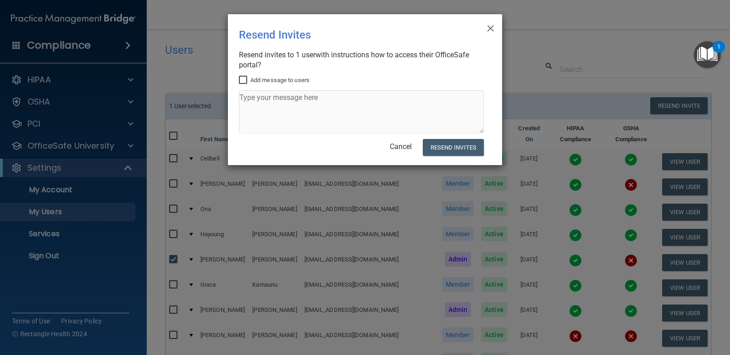
click at [242, 79] on input "Add message to users" at bounding box center [244, 80] width 11 height 7
checkbox input "true"
click at [308, 100] on textarea at bounding box center [361, 111] width 245 height 43
type textarea "osha and hipaa"
click at [463, 150] on button "Resend Invites" at bounding box center [453, 147] width 61 height 17
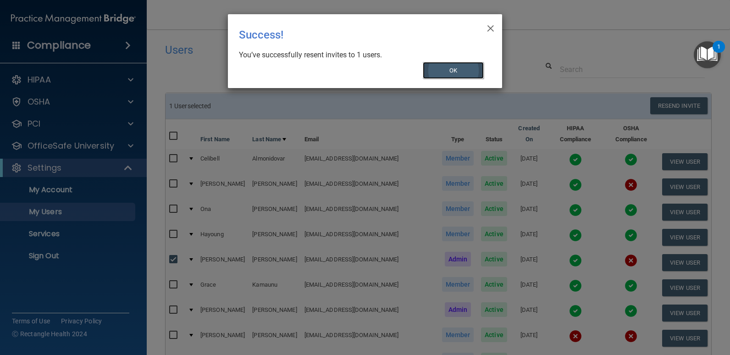
click at [462, 73] on button "OK" at bounding box center [453, 70] width 61 height 17
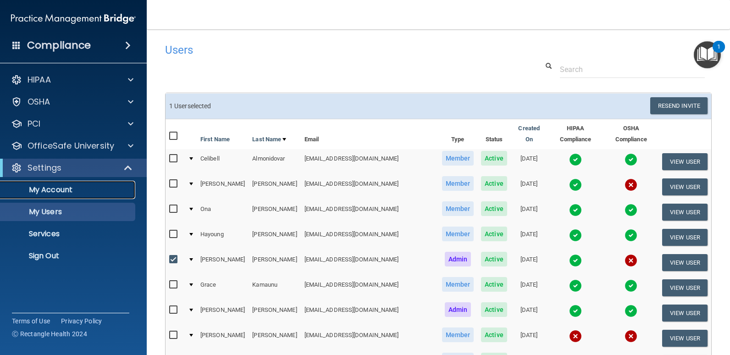
click at [51, 190] on p "My Account" at bounding box center [68, 189] width 125 height 9
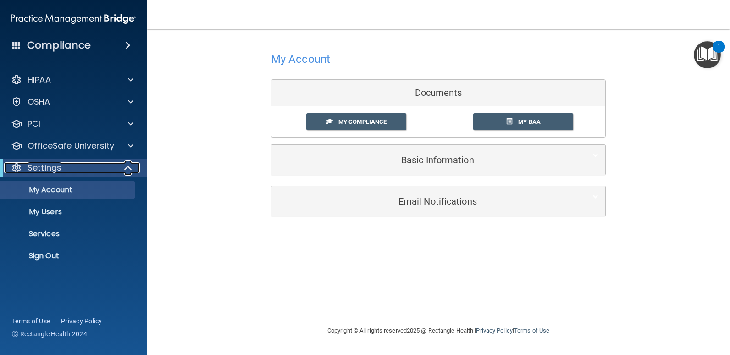
click at [39, 168] on p "Settings" at bounding box center [45, 167] width 34 height 11
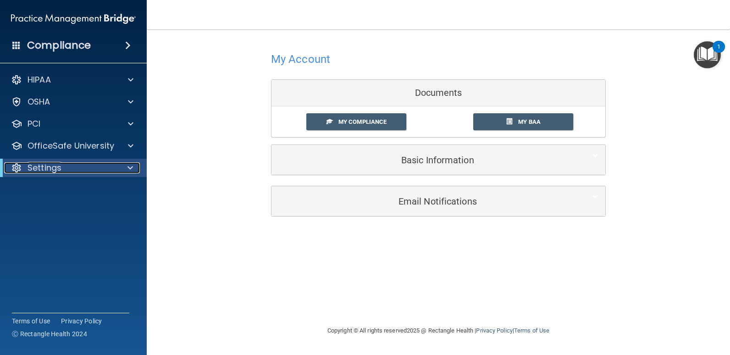
click at [39, 168] on p "Settings" at bounding box center [45, 167] width 34 height 11
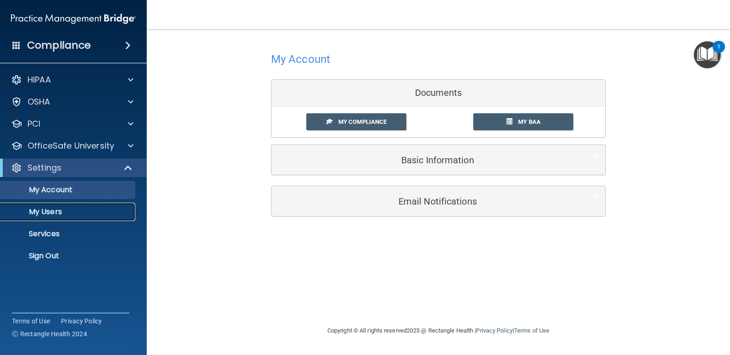
click at [40, 213] on p "My Users" at bounding box center [68, 211] width 125 height 9
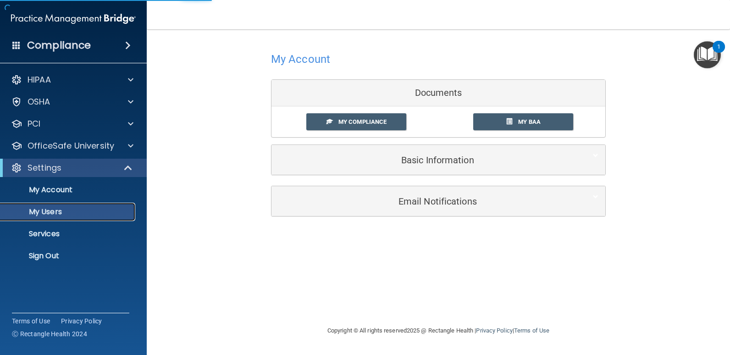
select select "20"
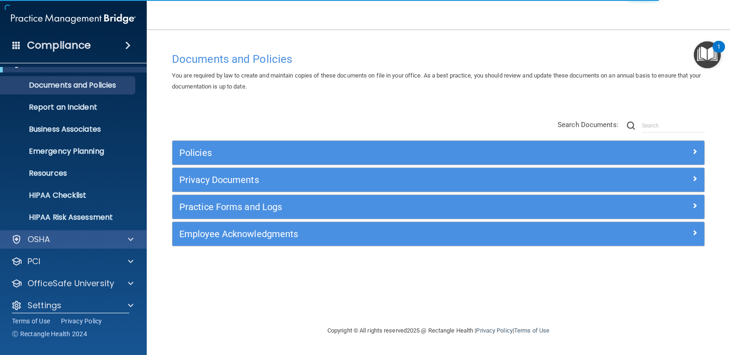
scroll to position [26, 0]
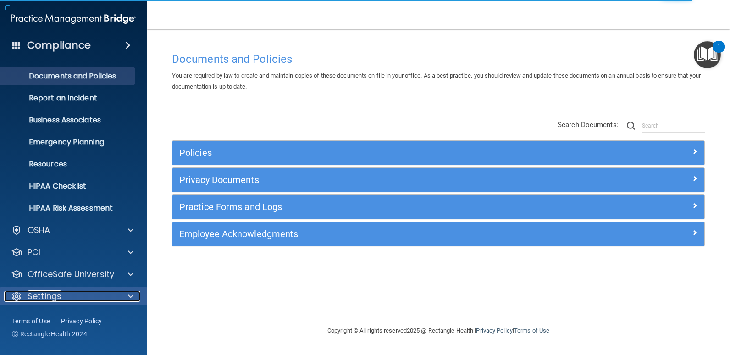
click at [110, 294] on div "Settings" at bounding box center [61, 296] width 114 height 11
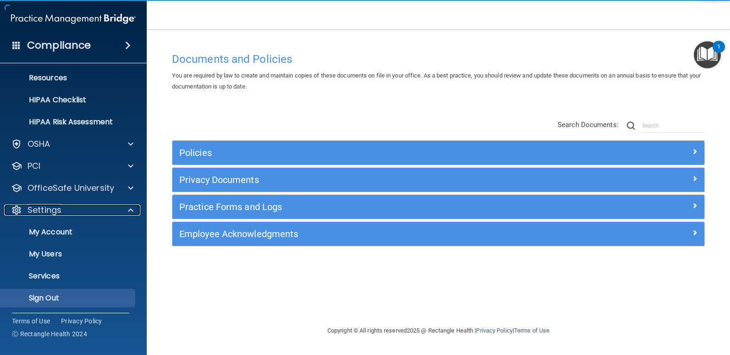
scroll to position [114, 0]
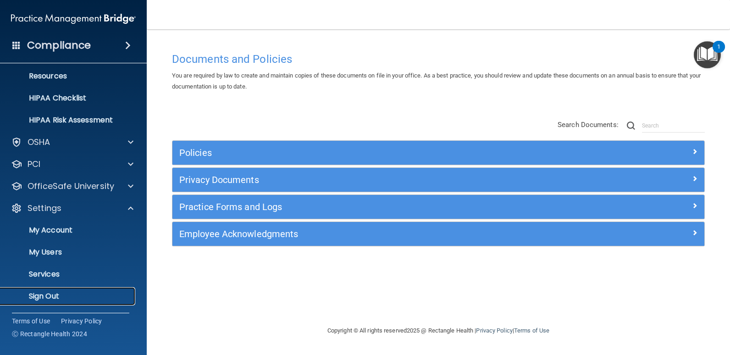
click at [53, 295] on p "Sign Out" at bounding box center [68, 296] width 125 height 9
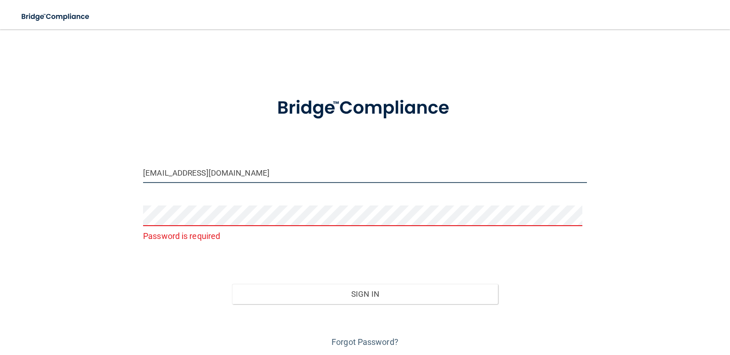
type input "[EMAIL_ADDRESS][DOMAIN_NAME]"
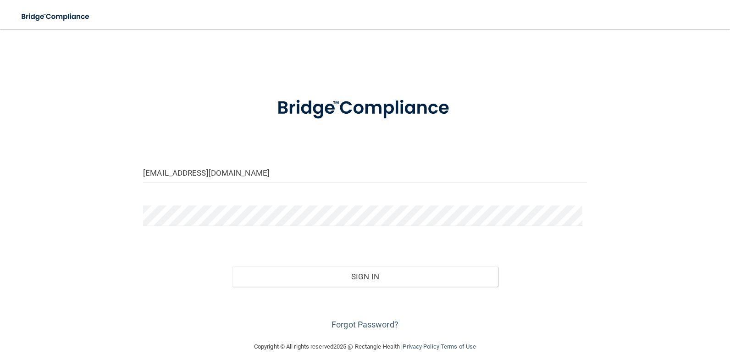
click at [60, 285] on div "[EMAIL_ADDRESS][DOMAIN_NAME] Invalid email/password. You don't have permission …" at bounding box center [364, 185] width 693 height 293
click at [585, 213] on div at bounding box center [364, 219] width 457 height 28
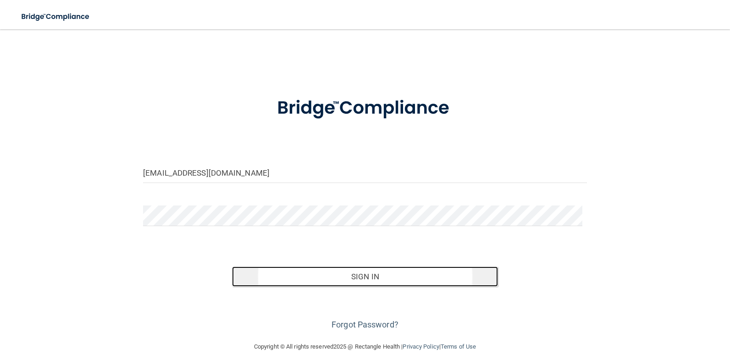
click at [382, 280] on button "Sign In" at bounding box center [365, 276] width 266 height 20
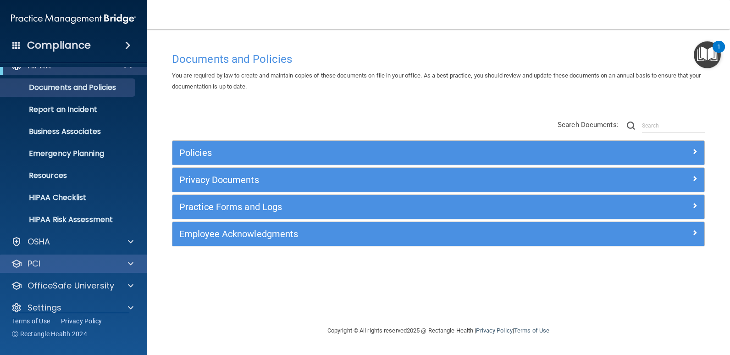
scroll to position [26, 0]
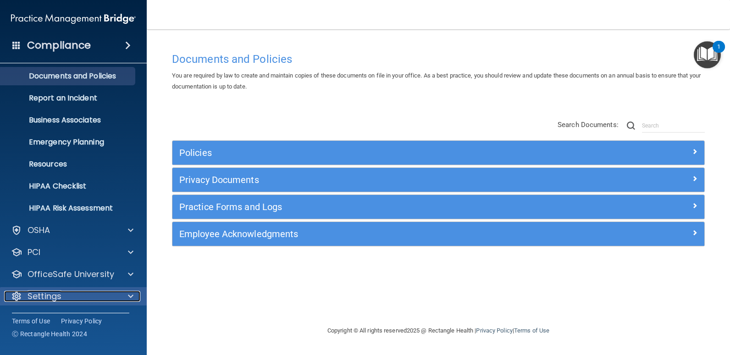
click at [66, 297] on div "Settings" at bounding box center [61, 296] width 114 height 11
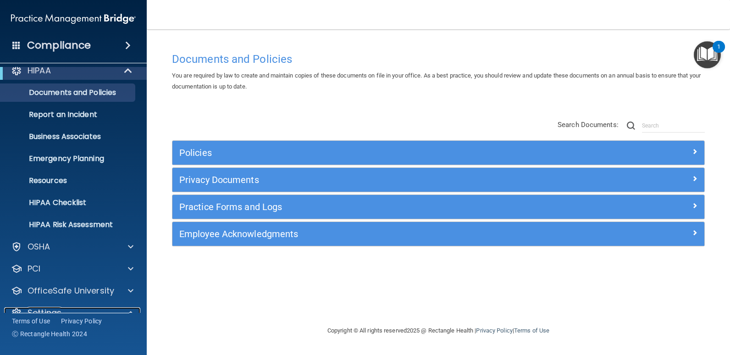
scroll to position [0, 0]
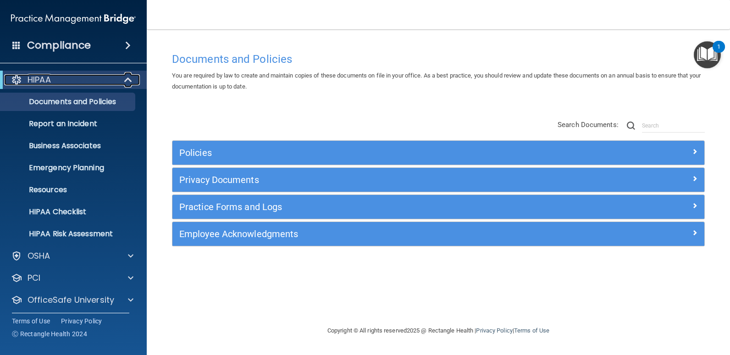
click at [131, 79] on span at bounding box center [129, 79] width 8 height 11
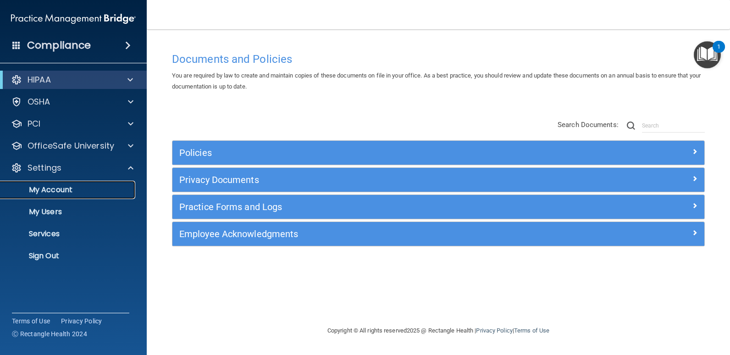
click at [72, 192] on p "My Account" at bounding box center [68, 189] width 125 height 9
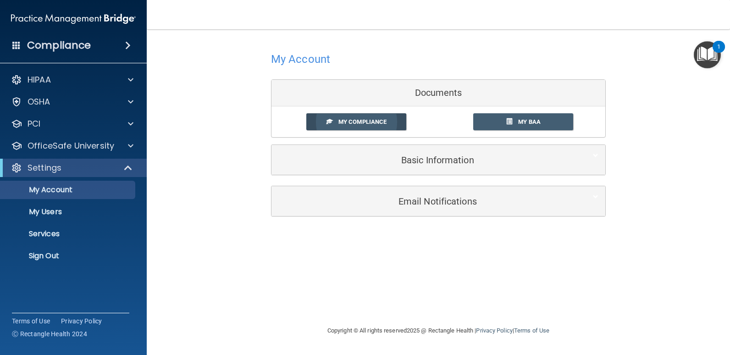
click at [352, 121] on span "My Compliance" at bounding box center [362, 121] width 48 height 7
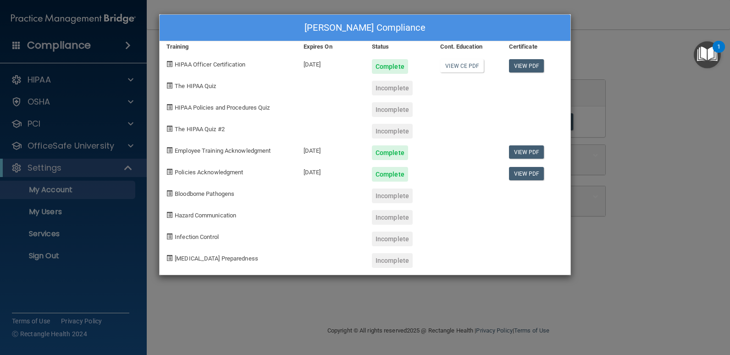
click at [255, 313] on div "Monika Hernandez's Compliance Training Expires On Status Cont. Education Certif…" at bounding box center [365, 177] width 730 height 355
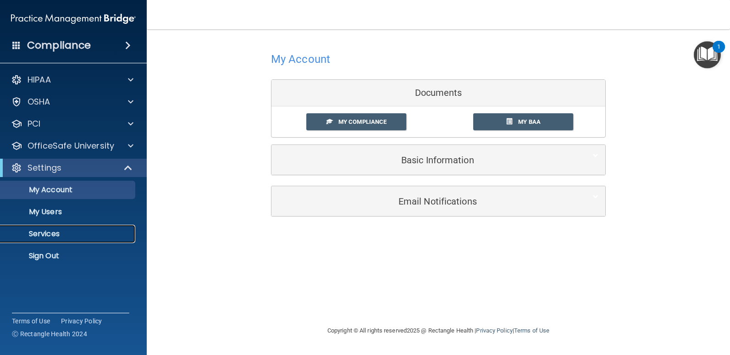
click at [44, 233] on p "Services" at bounding box center [68, 233] width 125 height 9
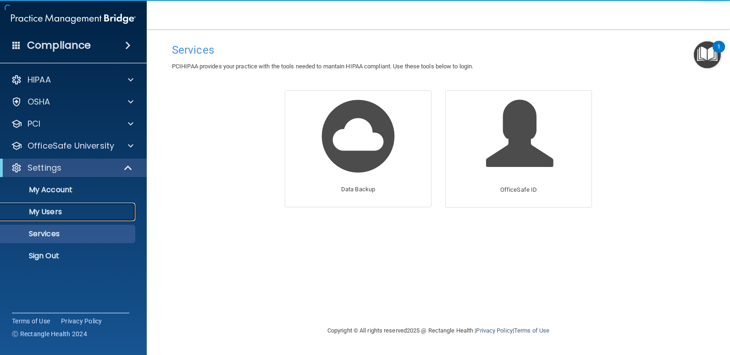
click at [53, 212] on p "My Users" at bounding box center [68, 211] width 125 height 9
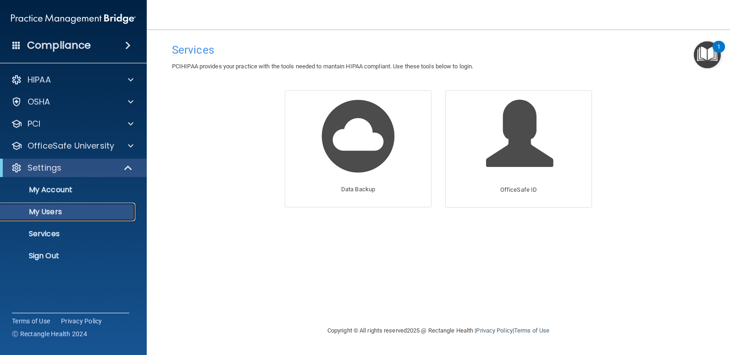
select select "20"
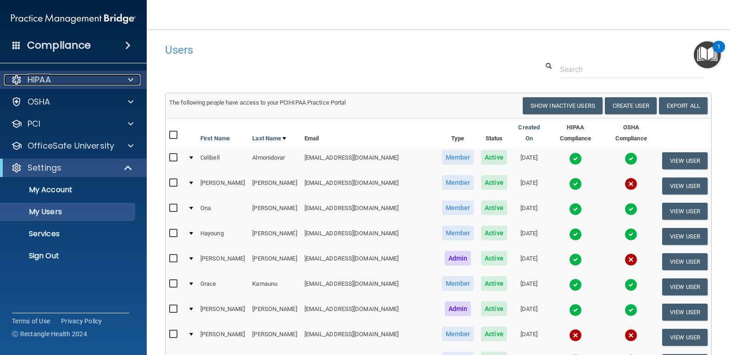
click at [60, 79] on div "HIPAA" at bounding box center [61, 79] width 114 height 11
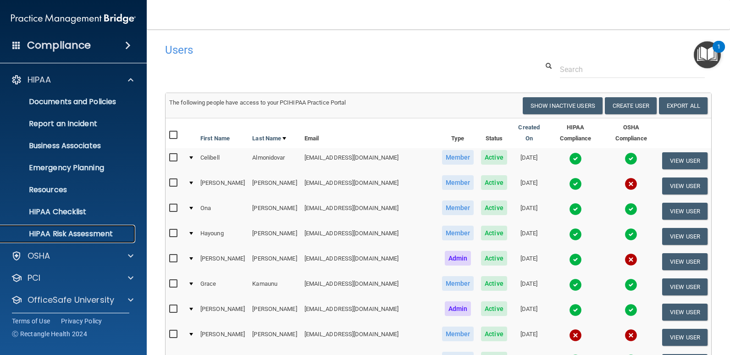
click at [62, 230] on p "HIPAA Risk Assessment" at bounding box center [68, 233] width 125 height 9
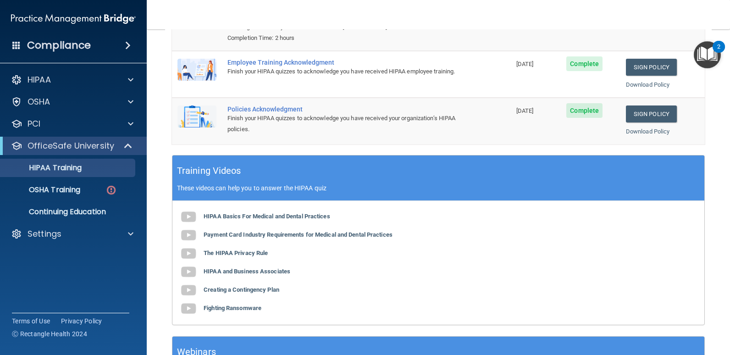
scroll to position [183, 0]
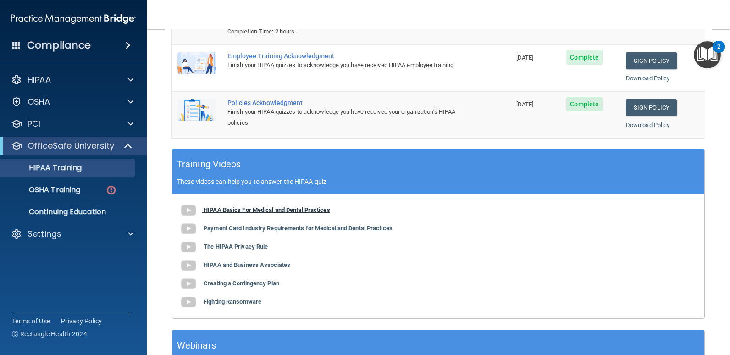
click at [254, 211] on b "HIPAA Basics For Medical and Dental Practices" at bounding box center [267, 209] width 127 height 7
click at [314, 229] on b "Payment Card Industry Requirements for Medical and Dental Practices" at bounding box center [298, 228] width 189 height 7
